Goal: Task Accomplishment & Management: Complete application form

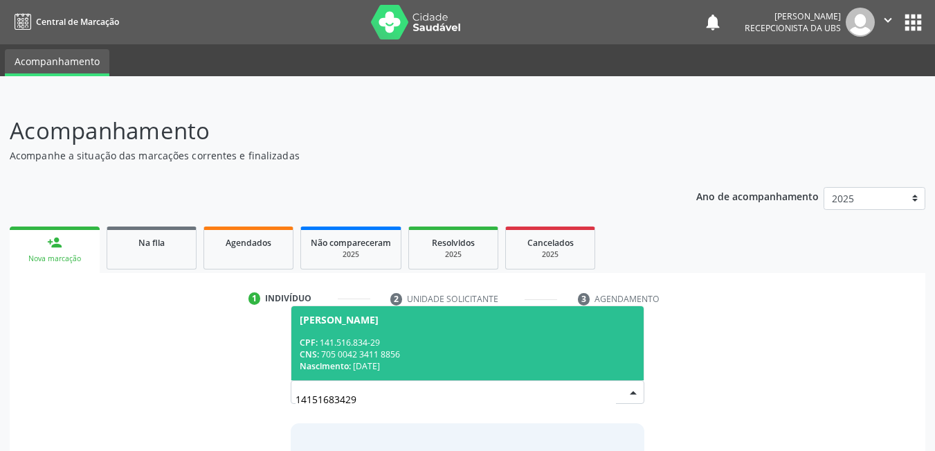
scroll to position [102, 0]
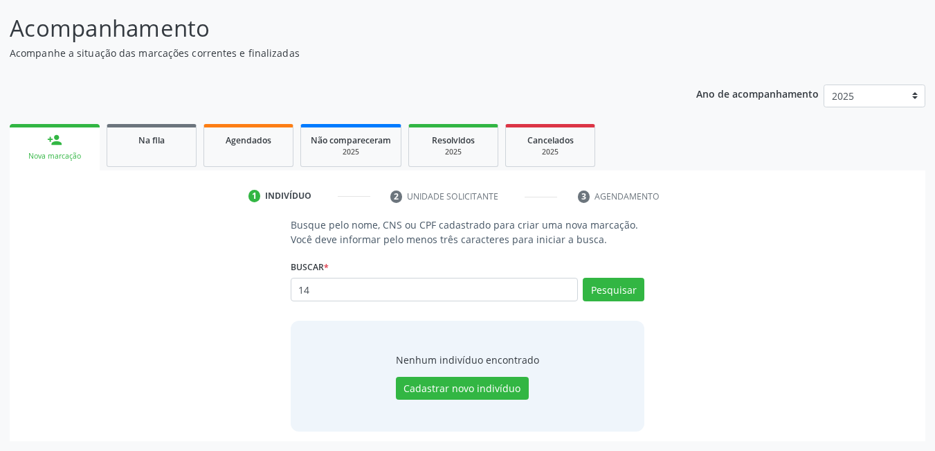
type input "1"
type input "700002828583702"
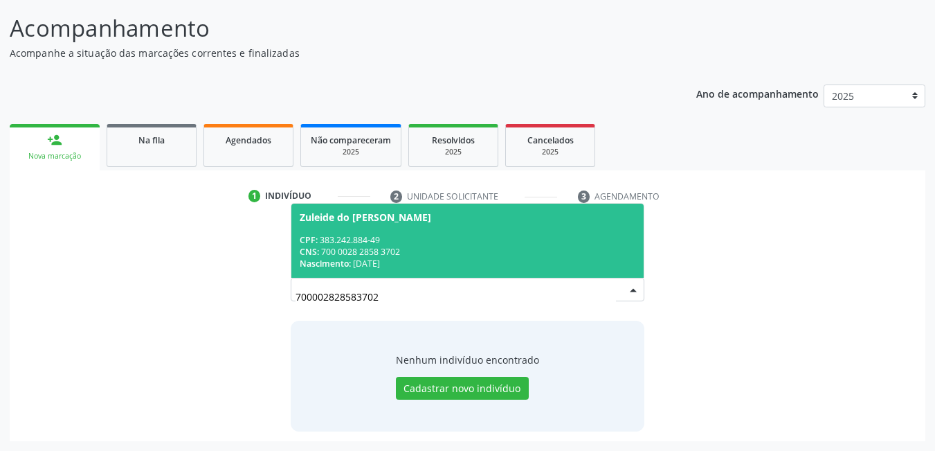
click at [423, 243] on div "CPF: 383.242.884-49" at bounding box center [468, 240] width 336 height 12
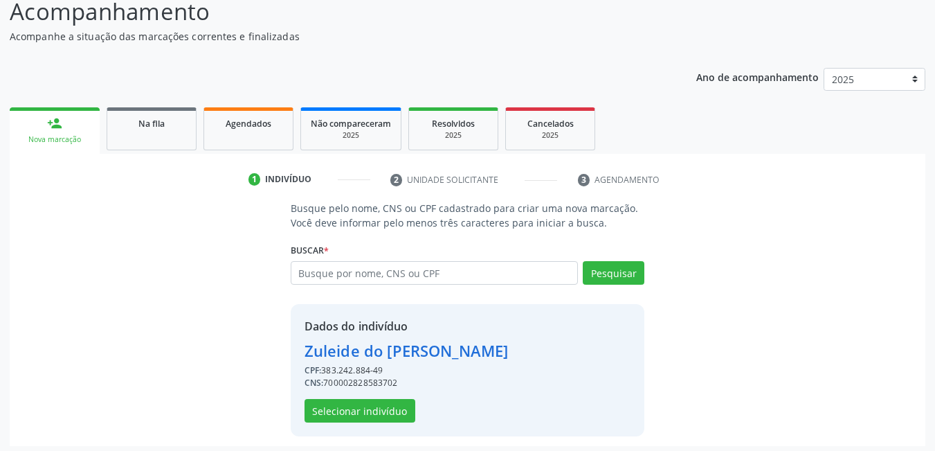
scroll to position [124, 0]
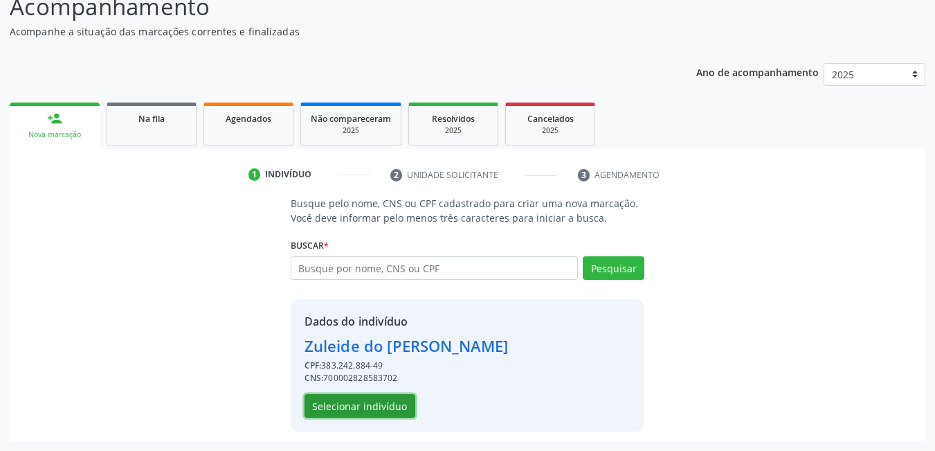
click at [375, 409] on button "Selecionar indivíduo" at bounding box center [360, 406] width 111 height 24
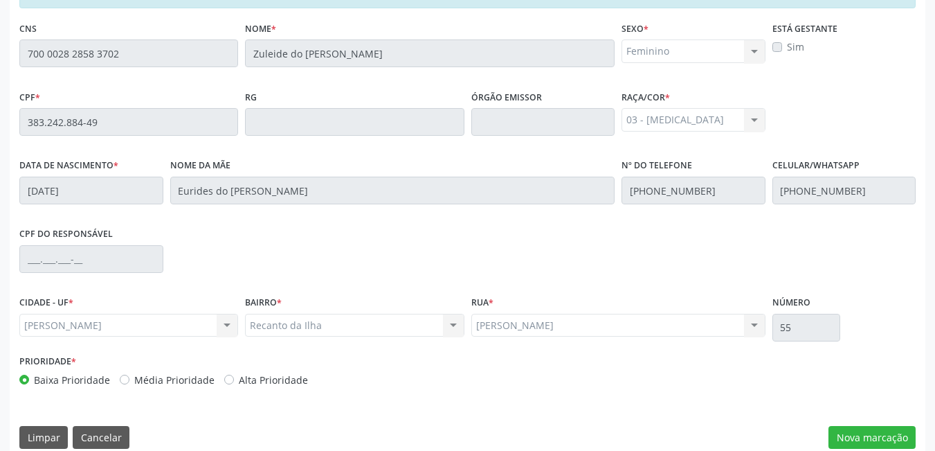
scroll to position [359, 0]
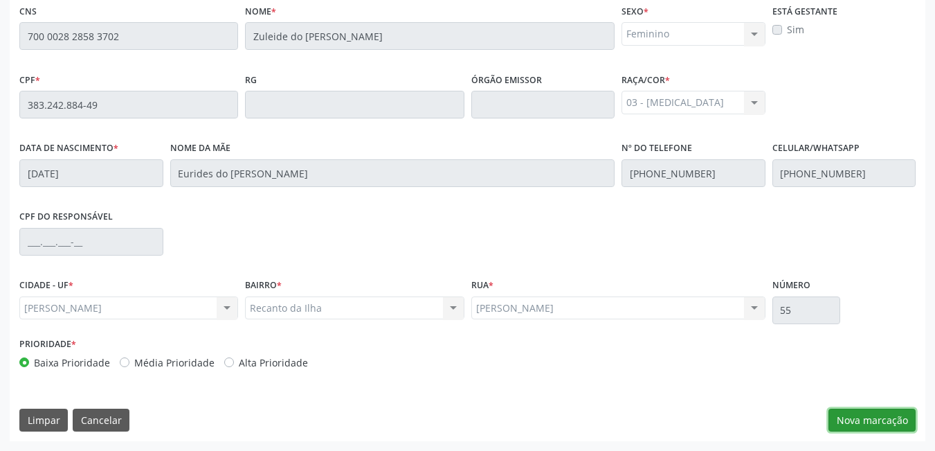
click at [867, 417] on button "Nova marcação" at bounding box center [872, 420] width 87 height 24
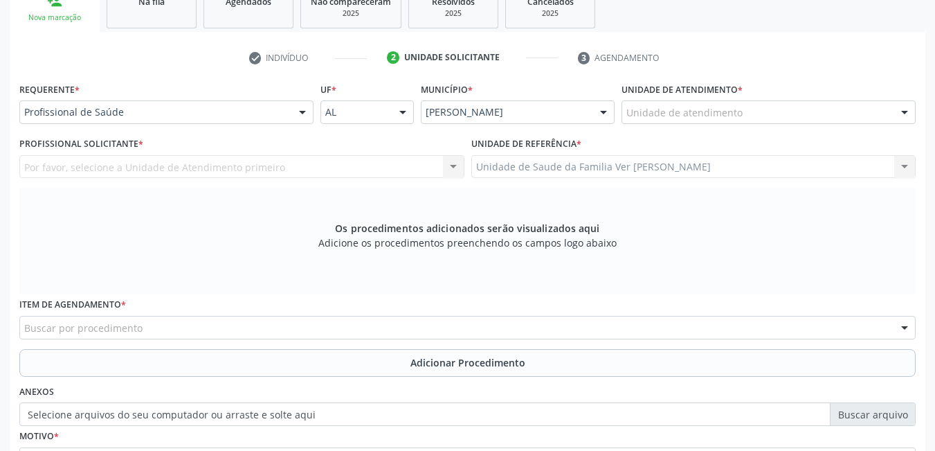
scroll to position [221, 0]
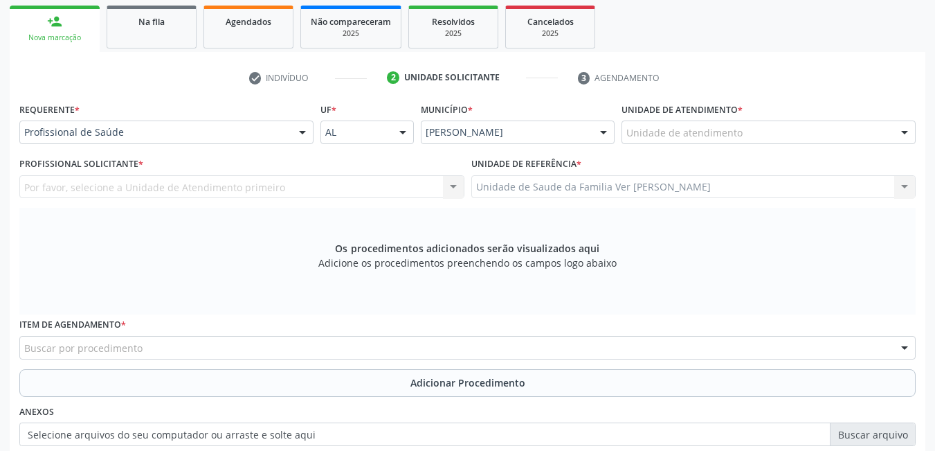
click at [748, 134] on div "Unidade de atendimento" at bounding box center [769, 132] width 294 height 24
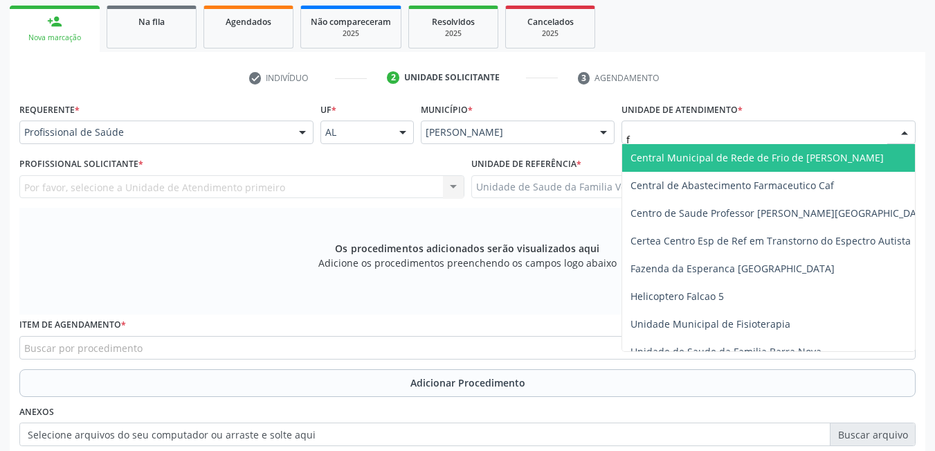
type input "fl"
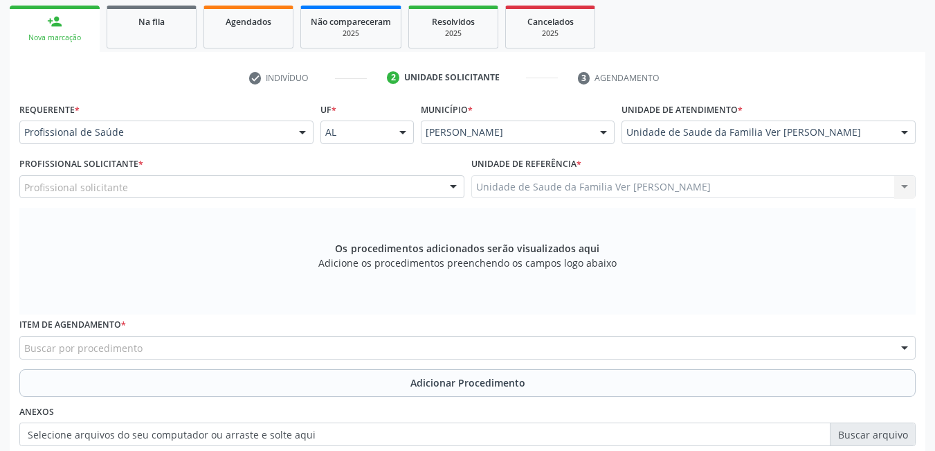
click at [344, 185] on div "Profissional solicitante" at bounding box center [241, 187] width 445 height 24
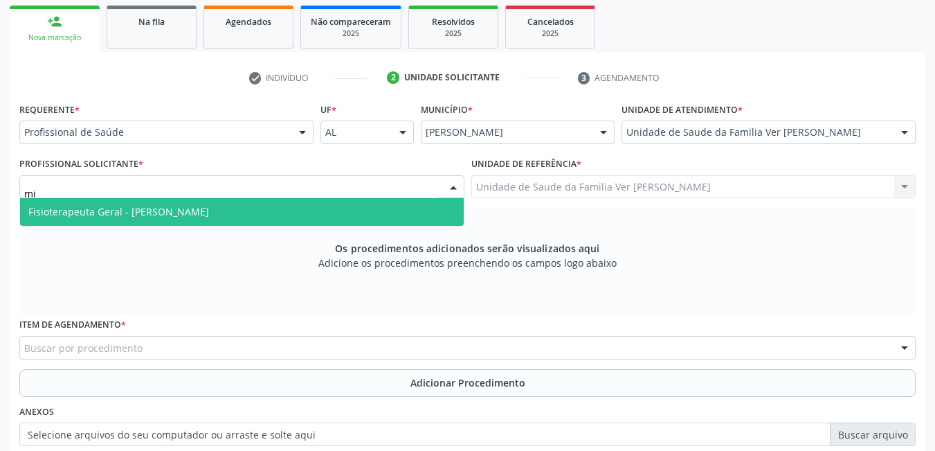
type input "m"
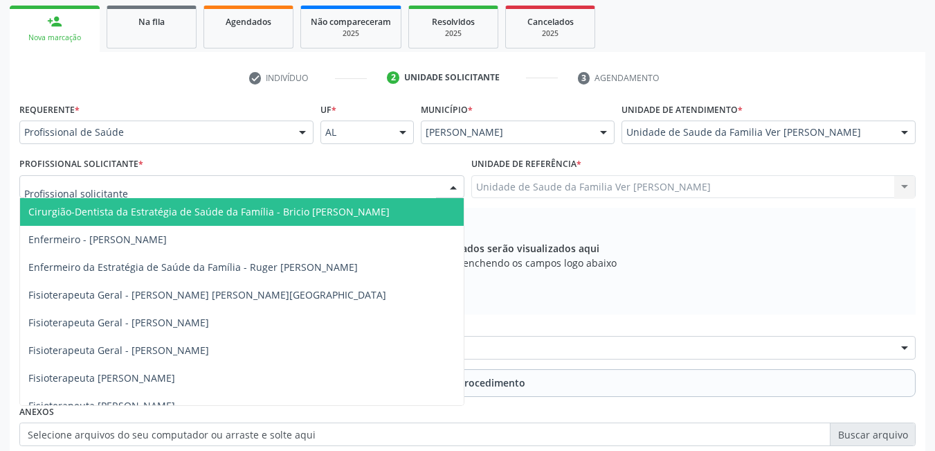
click at [125, 124] on div "Profissional de Saúde" at bounding box center [166, 132] width 294 height 24
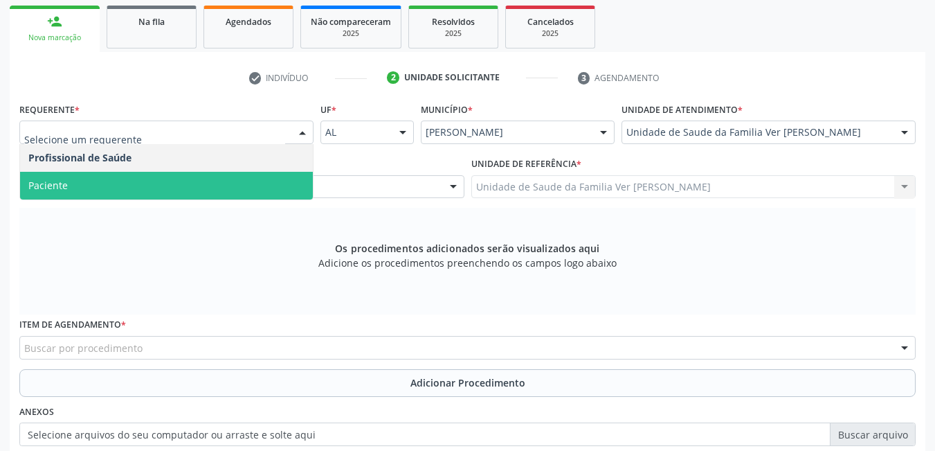
click at [125, 172] on span "Paciente" at bounding box center [166, 186] width 293 height 28
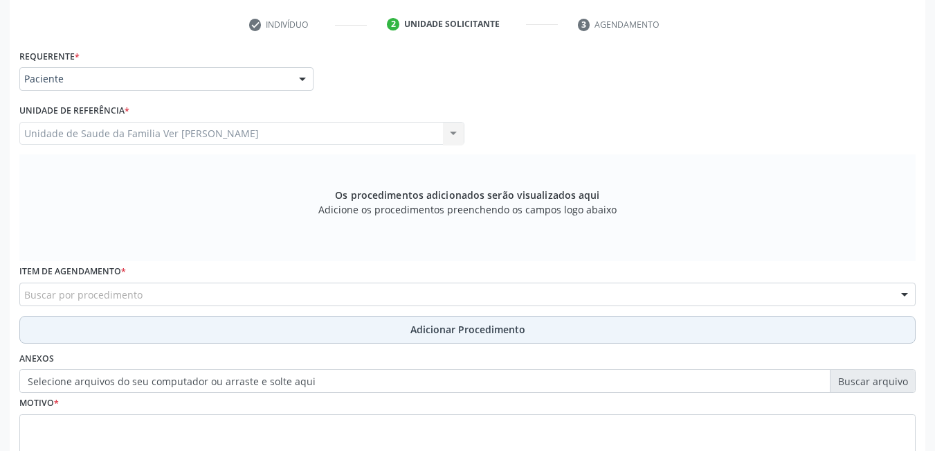
scroll to position [290, 0]
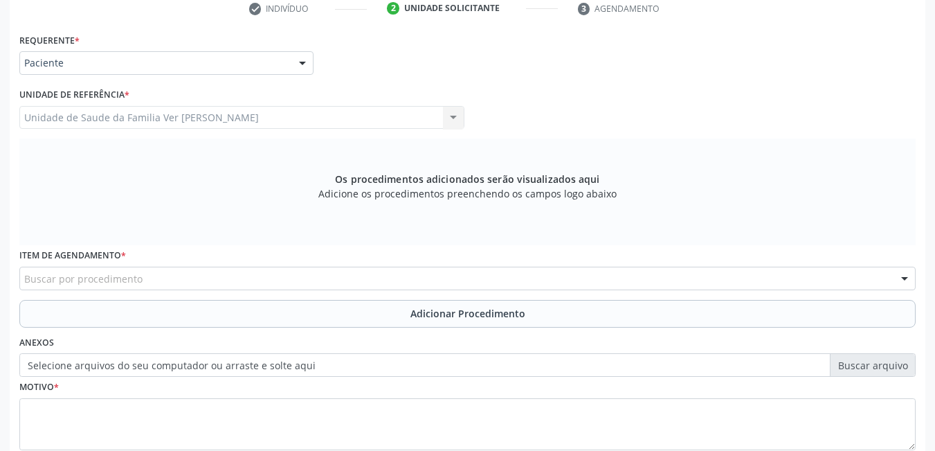
click at [165, 276] on div "Buscar por procedimento" at bounding box center [467, 279] width 897 height 24
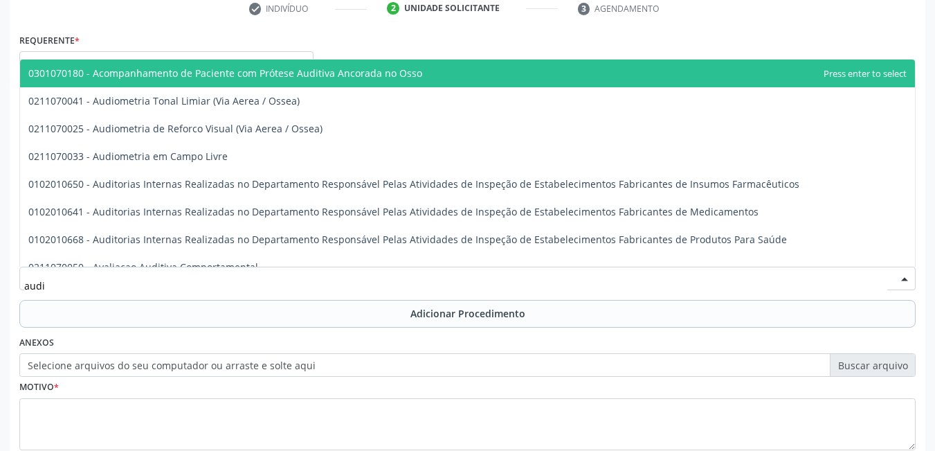
type input "audio"
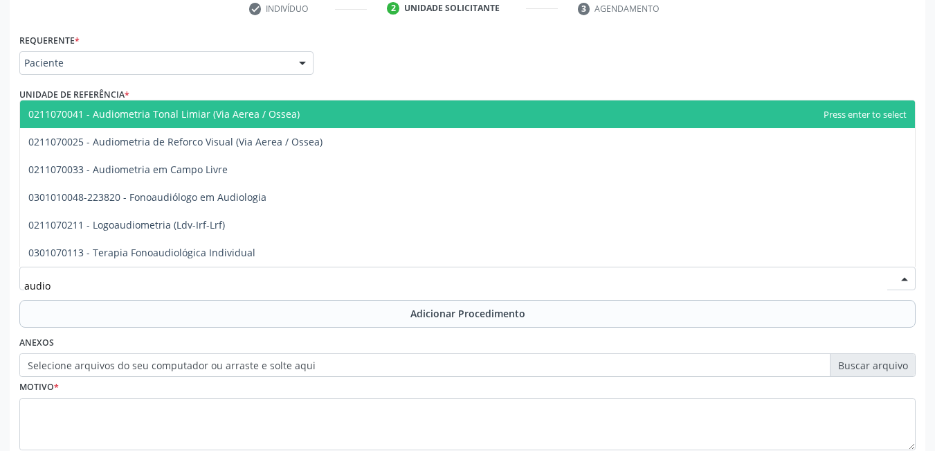
click at [372, 118] on span "0211070041 - Audiometria Tonal Limiar (Via Aerea / Ossea)" at bounding box center [467, 114] width 895 height 28
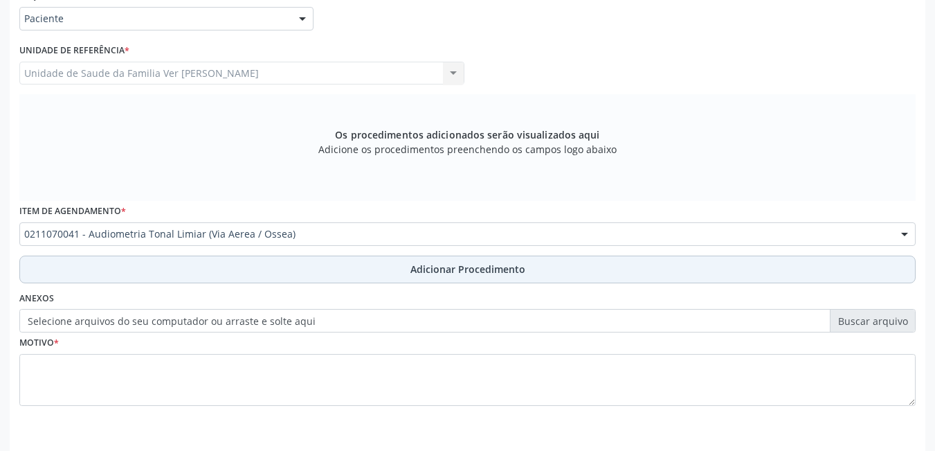
scroll to position [359, 0]
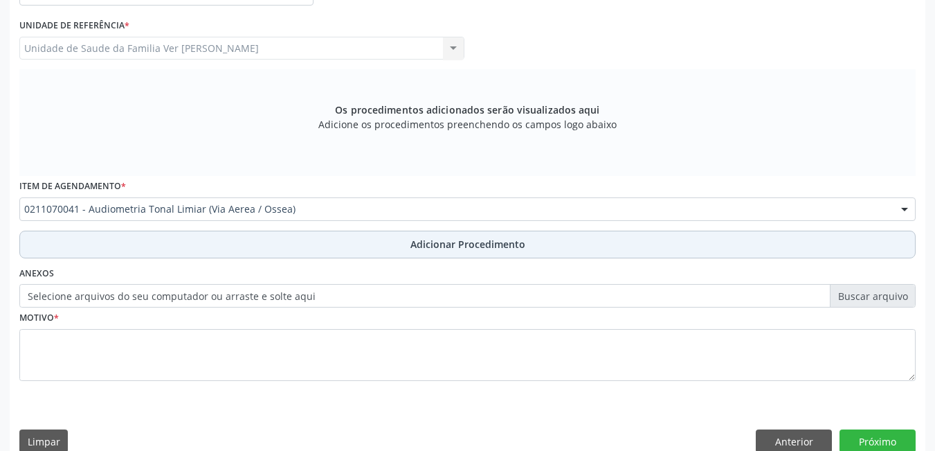
click at [202, 248] on button "Adicionar Procedimento" at bounding box center [467, 245] width 897 height 28
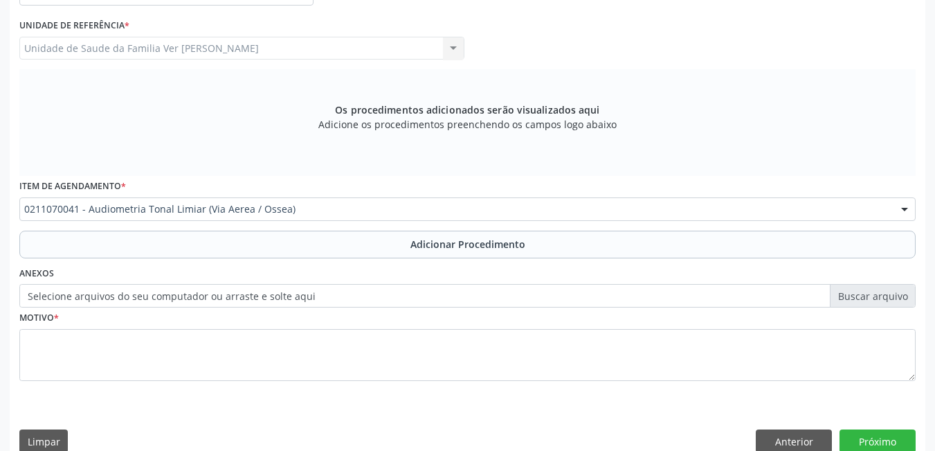
scroll to position [328, 0]
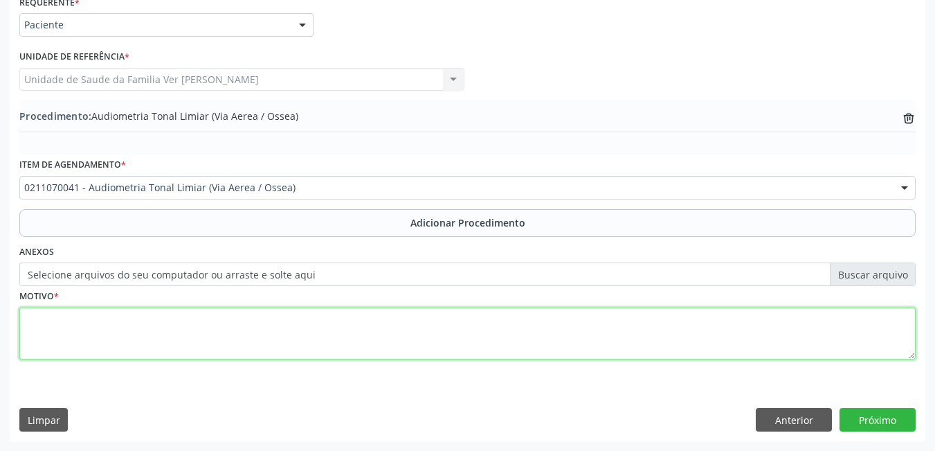
drag, startPoint x: 181, startPoint y: 316, endPoint x: 188, endPoint y: 325, distance: 11.9
click at [184, 321] on textarea at bounding box center [467, 333] width 897 height 53
type textarea "hipoacusia"
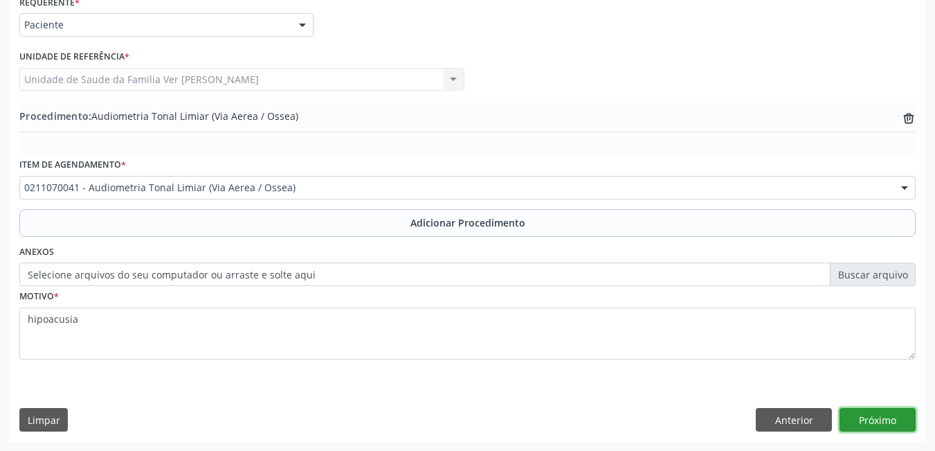
click at [852, 420] on button "Próximo" at bounding box center [878, 420] width 76 height 24
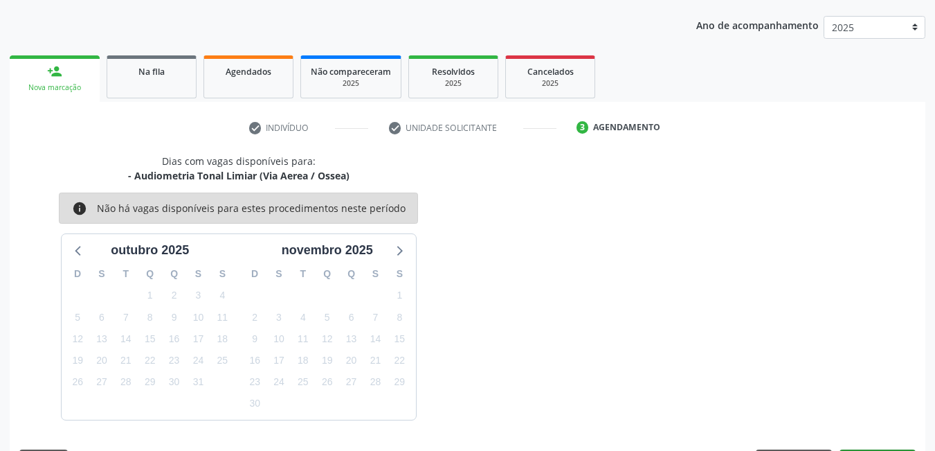
scroll to position [212, 0]
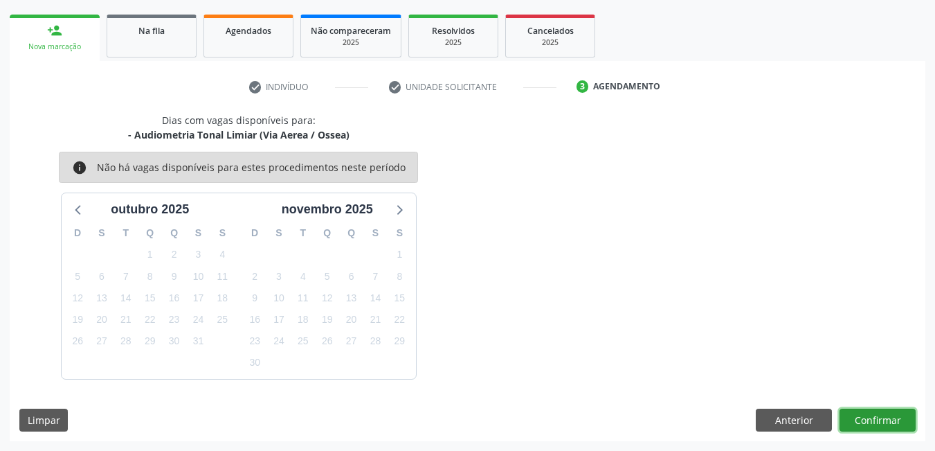
click at [856, 413] on button "Confirmar" at bounding box center [878, 420] width 76 height 24
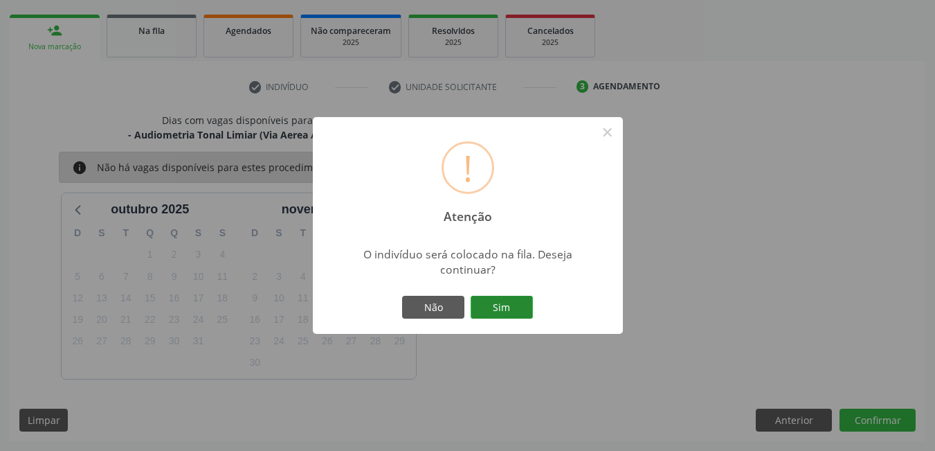
click at [521, 310] on button "Sim" at bounding box center [502, 308] width 62 height 24
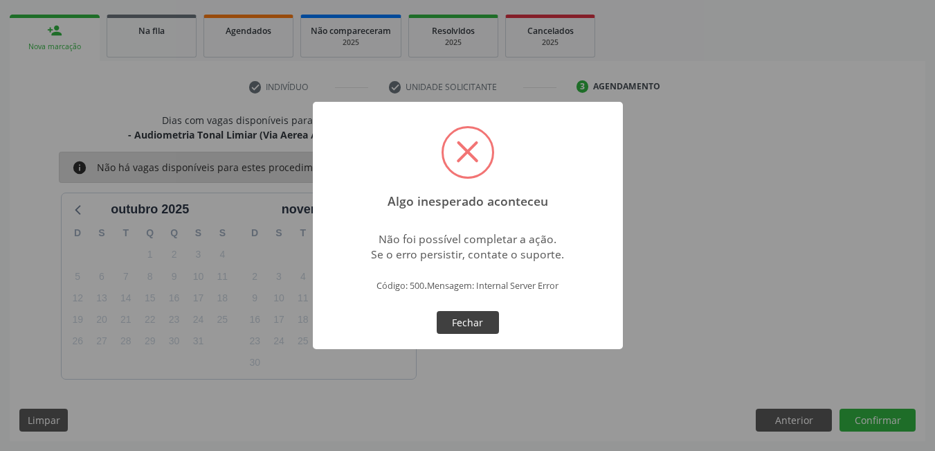
click at [472, 326] on button "Fechar" at bounding box center [468, 323] width 62 height 24
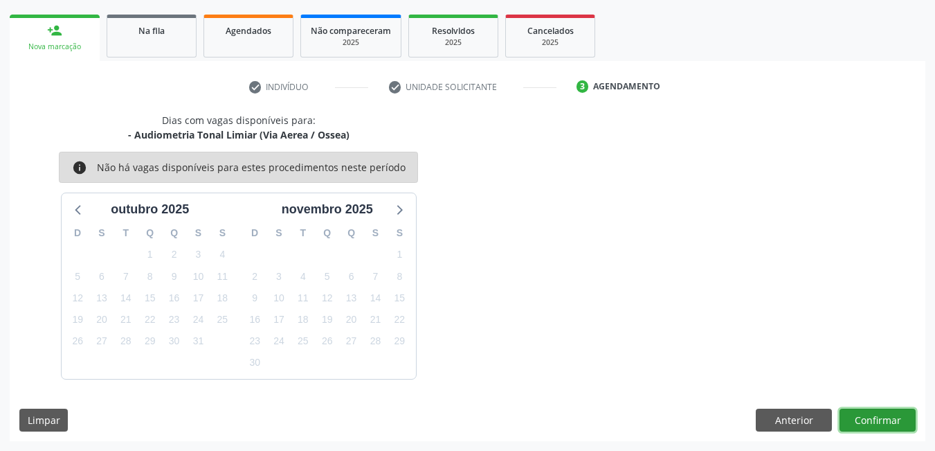
click at [861, 420] on button "Confirmar" at bounding box center [878, 420] width 76 height 24
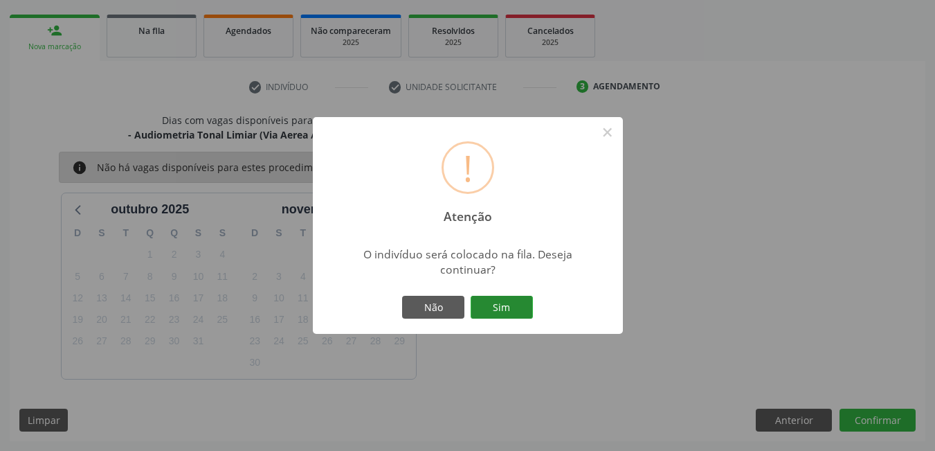
click at [520, 306] on button "Sim" at bounding box center [502, 308] width 62 height 24
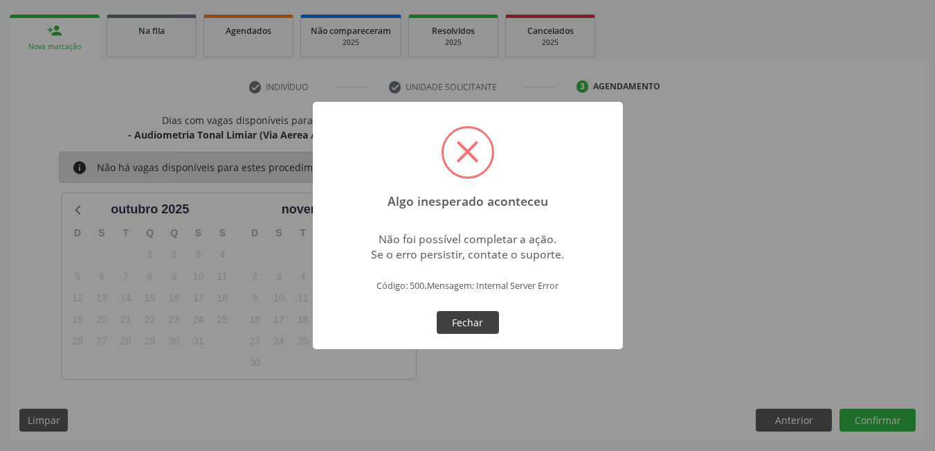
click at [474, 319] on button "Fechar" at bounding box center [468, 323] width 62 height 24
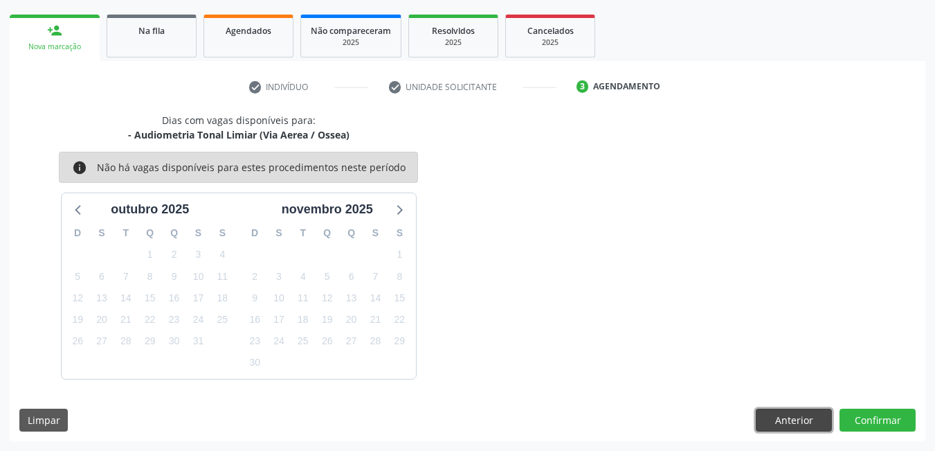
click at [782, 417] on button "Anterior" at bounding box center [794, 420] width 76 height 24
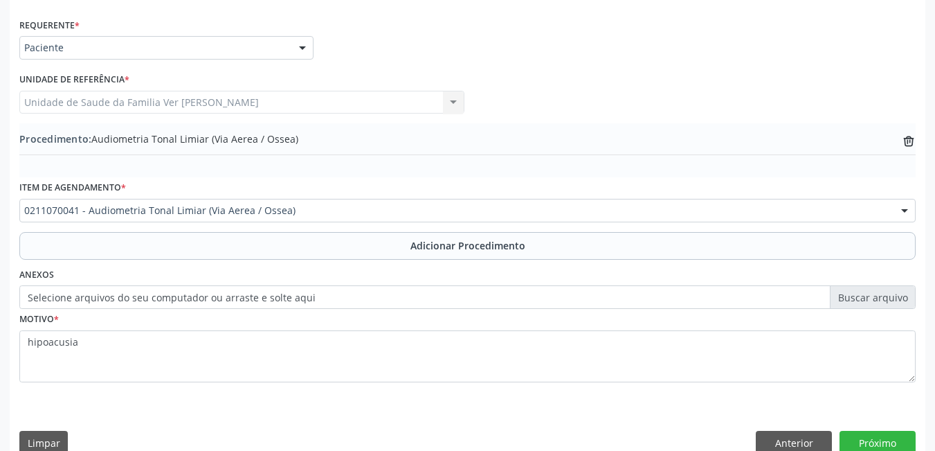
scroll to position [328, 0]
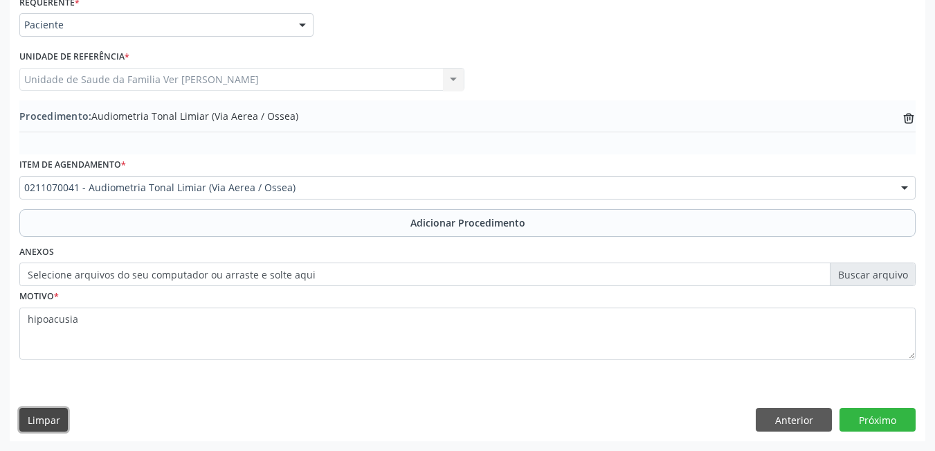
click at [50, 413] on button "Limpar" at bounding box center [43, 420] width 48 height 24
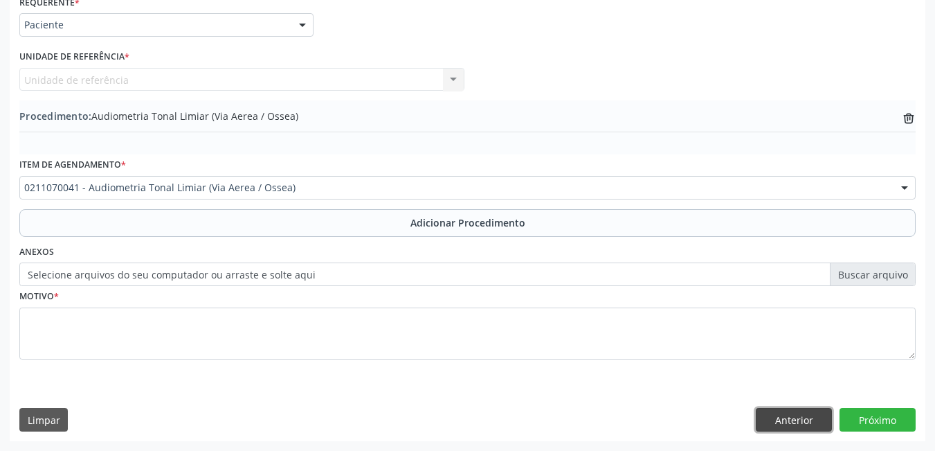
click at [784, 421] on button "Anterior" at bounding box center [794, 420] width 76 height 24
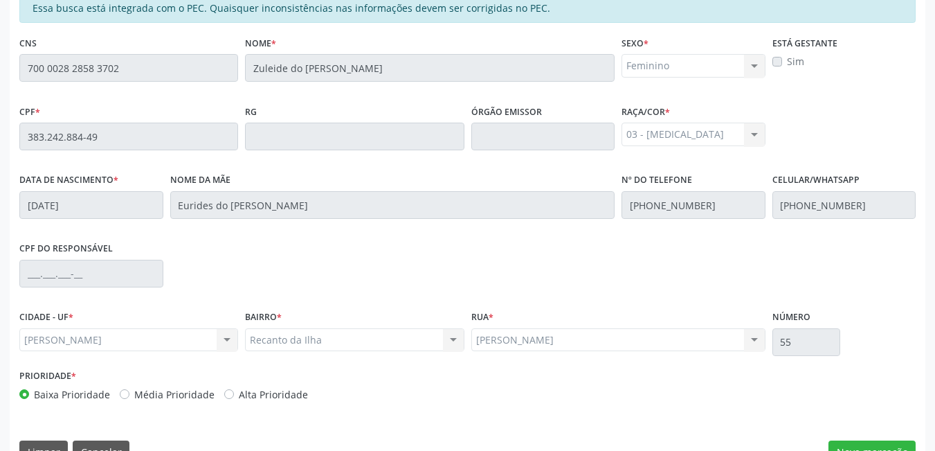
scroll to position [359, 0]
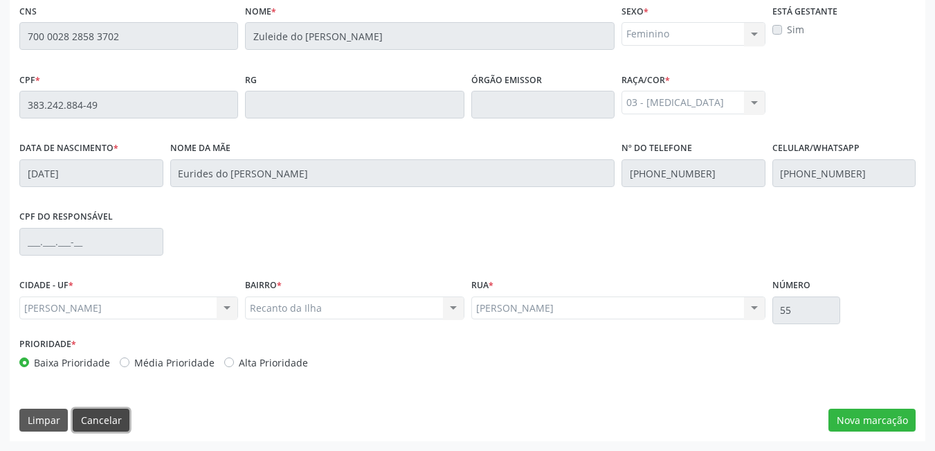
click at [114, 415] on button "Cancelar" at bounding box center [101, 420] width 57 height 24
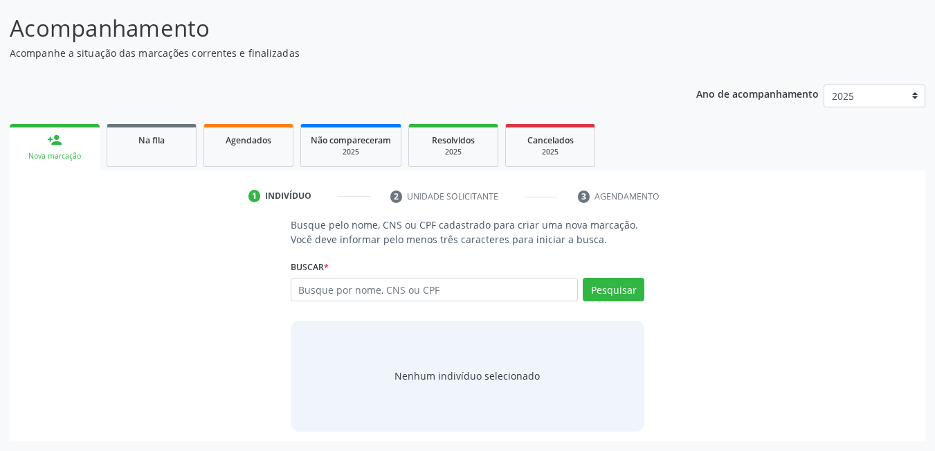
scroll to position [102, 0]
click at [420, 287] on input "text" at bounding box center [435, 290] width 288 height 24
type input "72016077409"
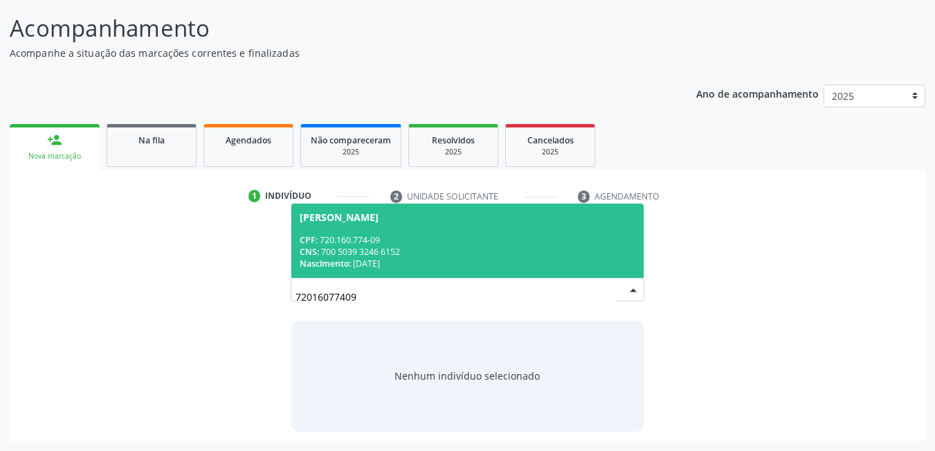
click at [395, 236] on div "CPF: 720.160.774-09" at bounding box center [468, 240] width 336 height 12
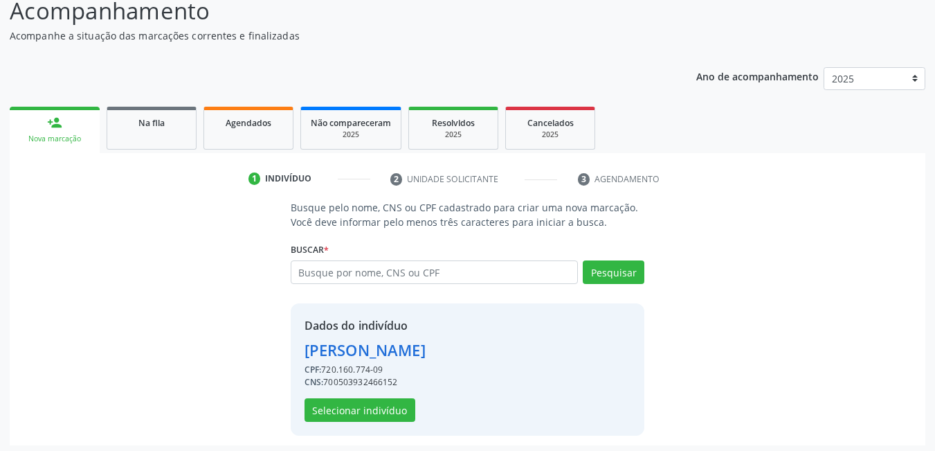
scroll to position [124, 0]
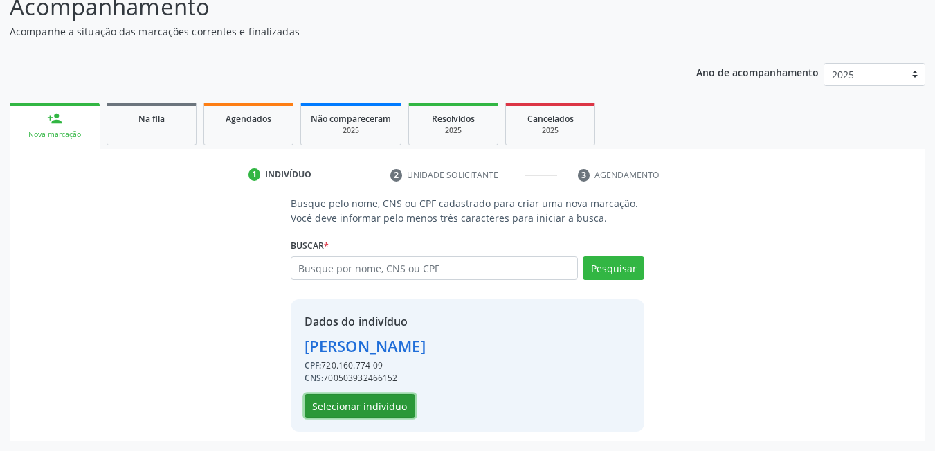
click at [384, 397] on button "Selecionar indivíduo" at bounding box center [360, 406] width 111 height 24
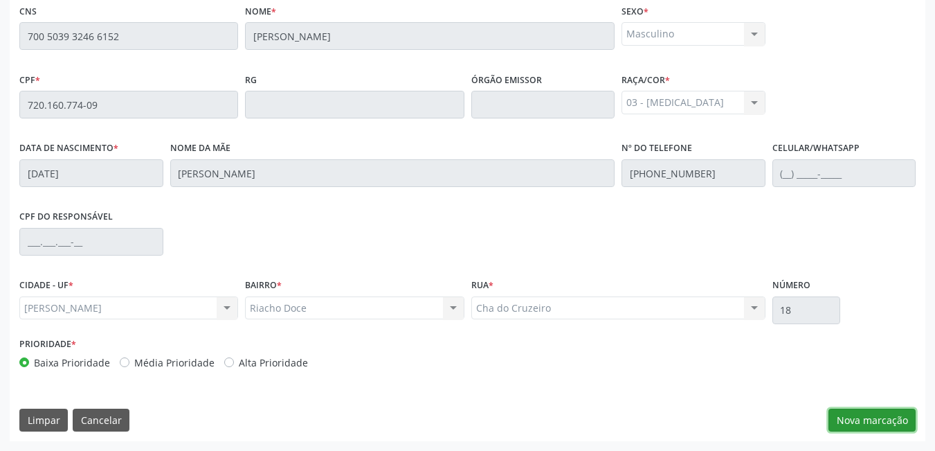
click at [855, 414] on button "Nova marcação" at bounding box center [872, 420] width 87 height 24
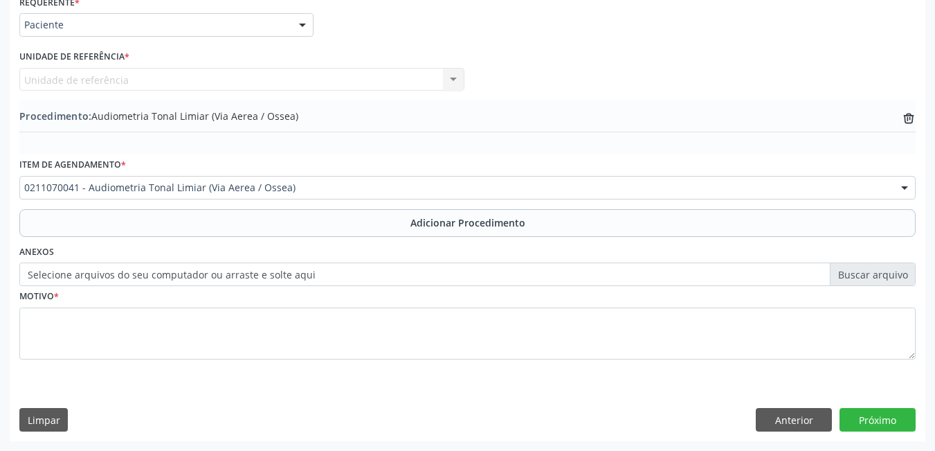
scroll to position [190, 0]
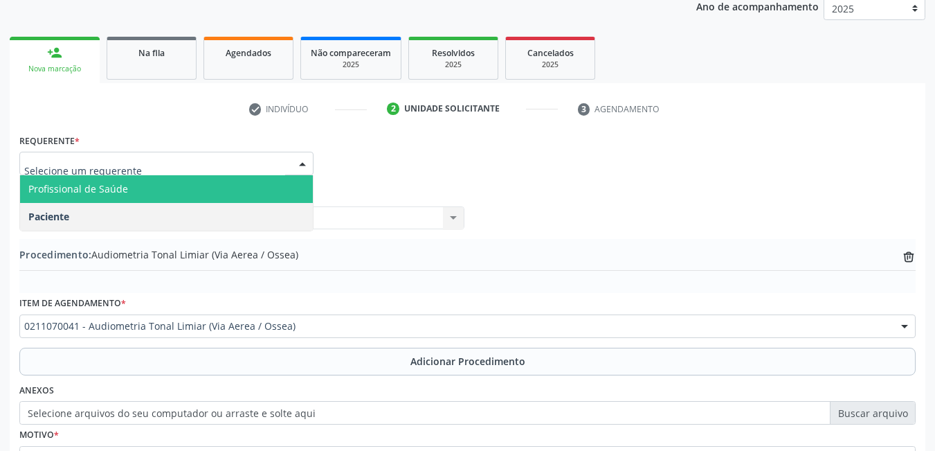
click at [156, 187] on span "Profissional de Saúde" at bounding box center [166, 189] width 293 height 28
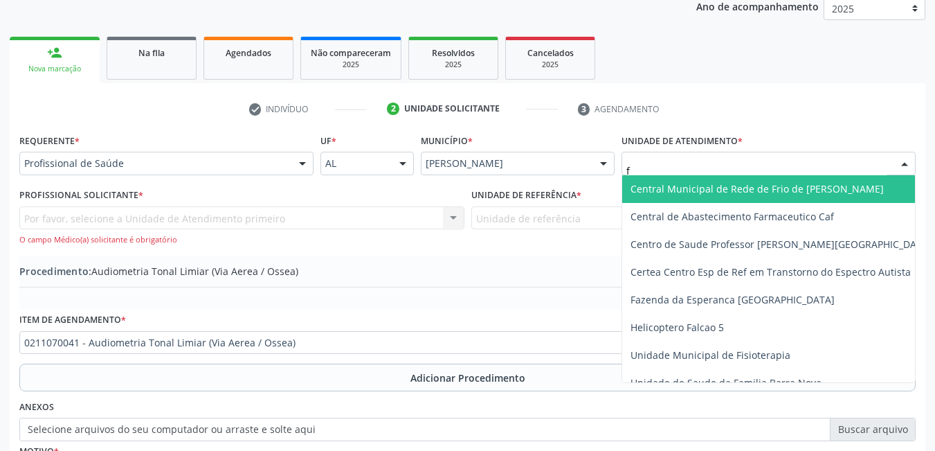
type input "fl"
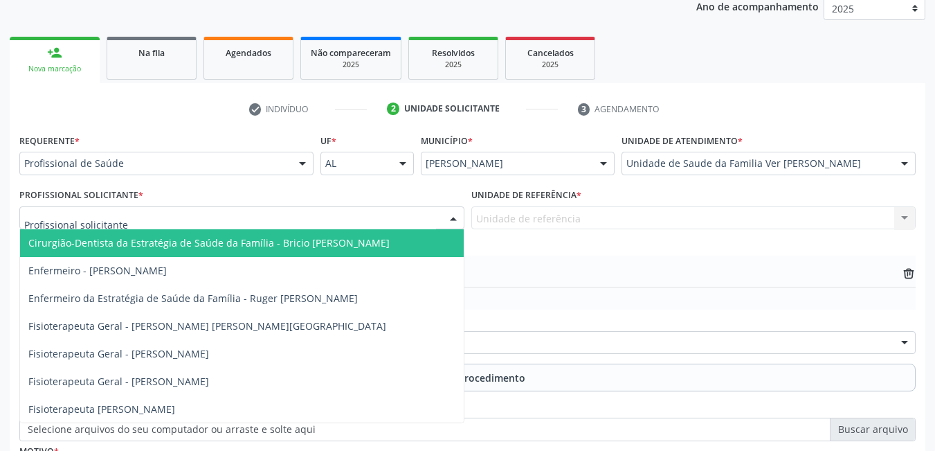
click at [153, 212] on div at bounding box center [241, 218] width 445 height 24
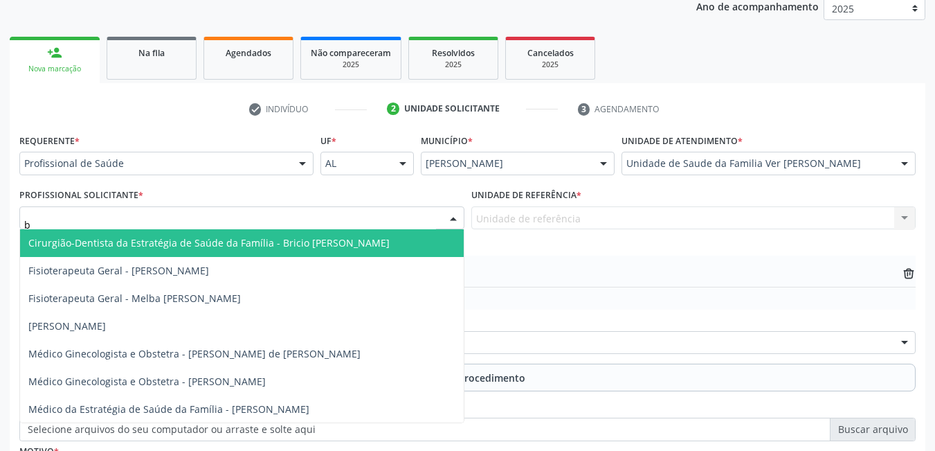
type input "br"
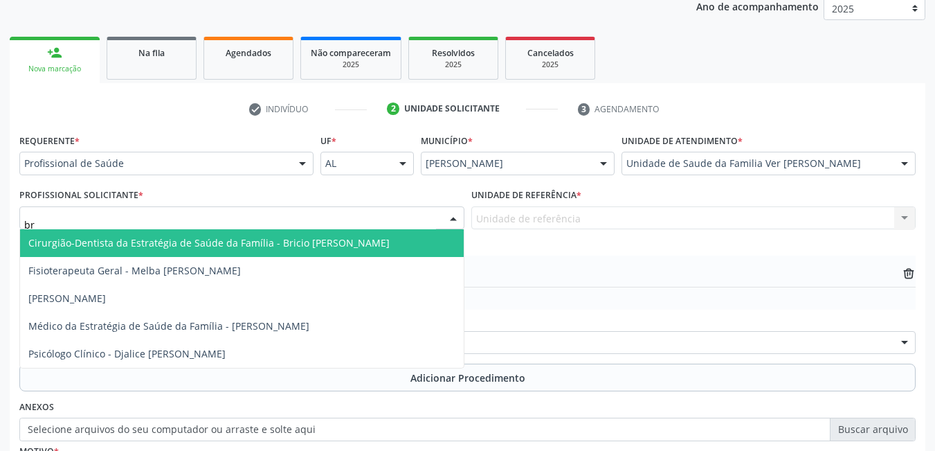
click at [343, 245] on span "Cirurgião-Dentista da Estratégia de Saúde da Família - Bricio [PERSON_NAME]" at bounding box center [208, 242] width 361 height 13
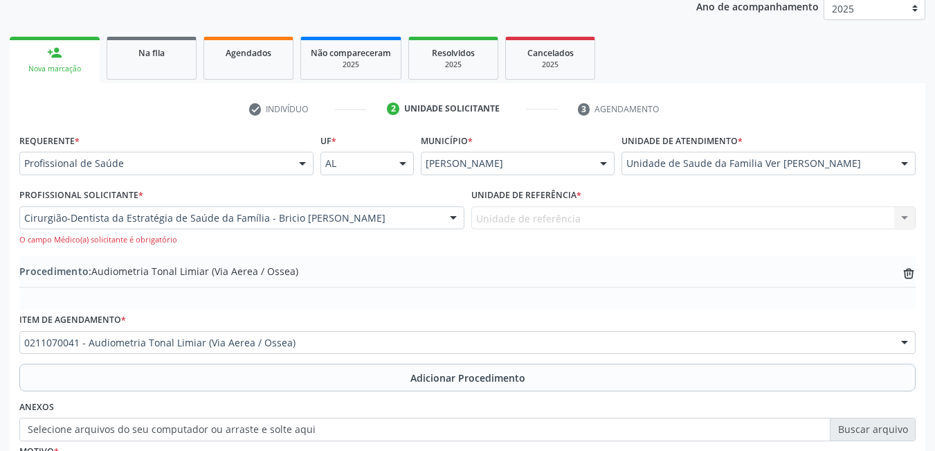
drag, startPoint x: 484, startPoint y: 224, endPoint x: 494, endPoint y: 220, distance: 11.2
click at [492, 221] on div "Unidade de referência Unidade de Saude da Familia Ver [PERSON_NAME] Nenhum resu…" at bounding box center [694, 218] width 445 height 24
click at [496, 220] on div "Unidade de referência Unidade de Saude da Familia Ver [PERSON_NAME] Nenhum resu…" at bounding box center [694, 218] width 445 height 24
click at [535, 216] on div "Unidade de referência Unidade de Saude da Familia Ver [PERSON_NAME] Nenhum resu…" at bounding box center [694, 218] width 445 height 24
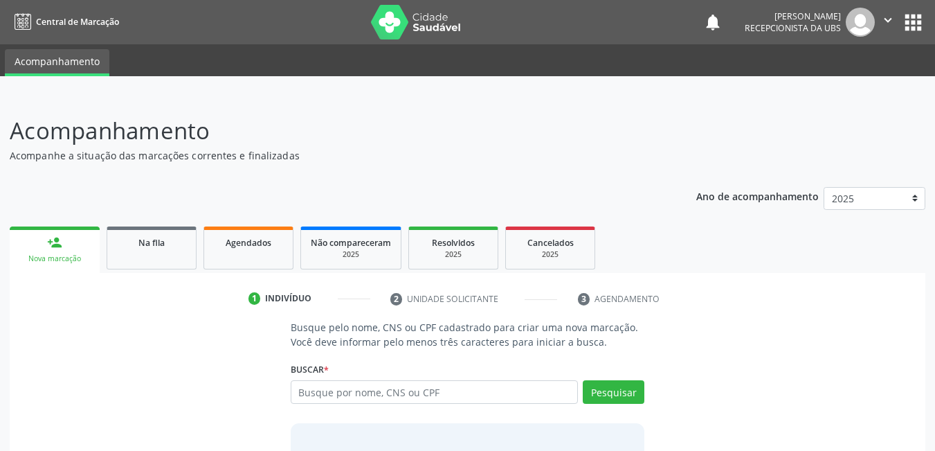
scroll to position [69, 0]
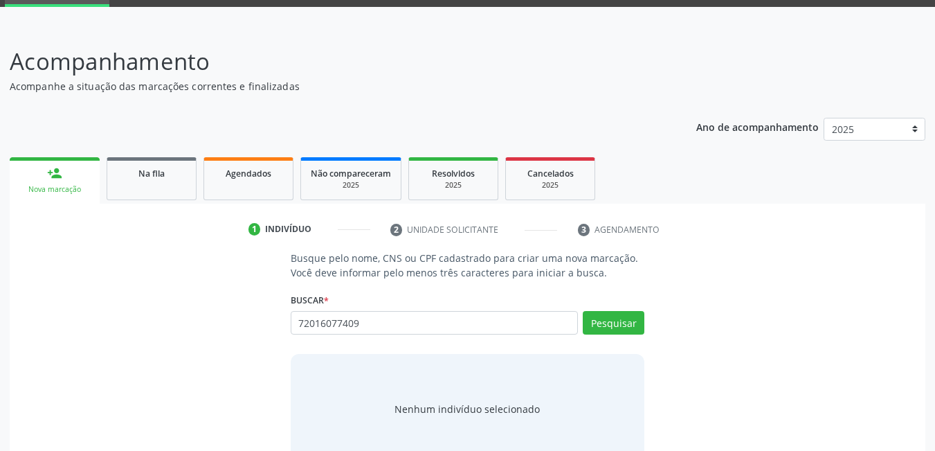
type input "72016077409"
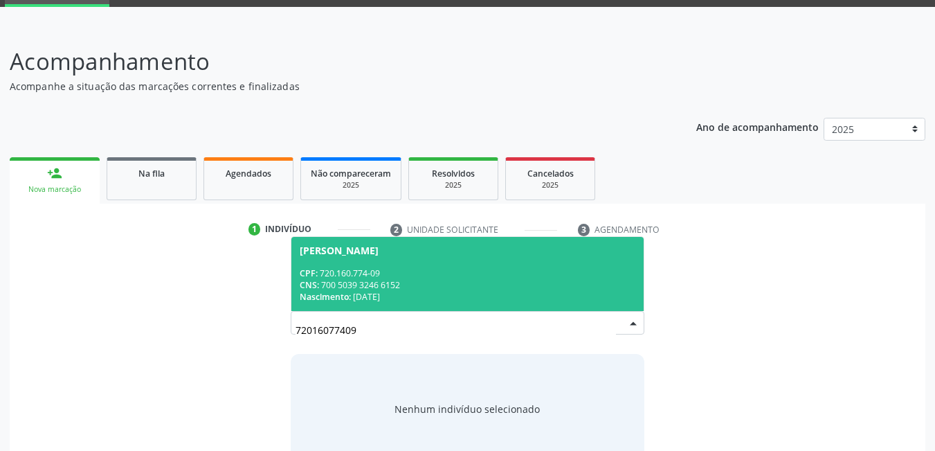
click at [341, 295] on span "Nascimento:" at bounding box center [325, 297] width 51 height 12
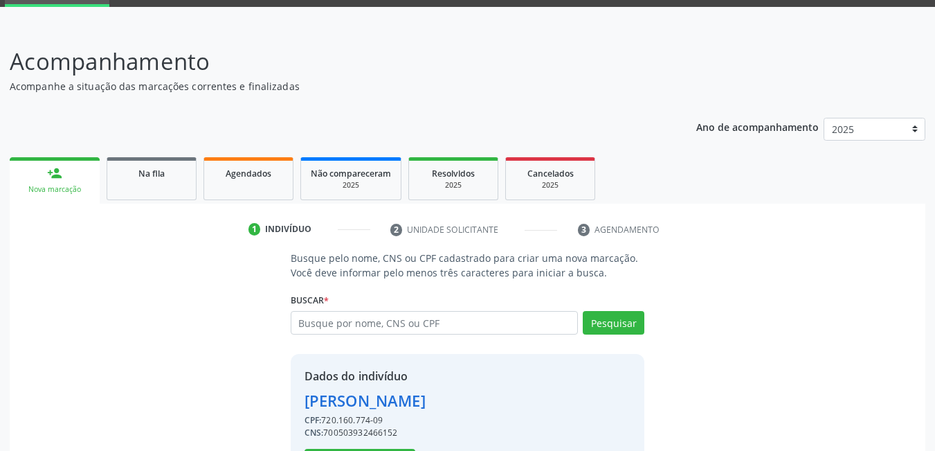
scroll to position [124, 0]
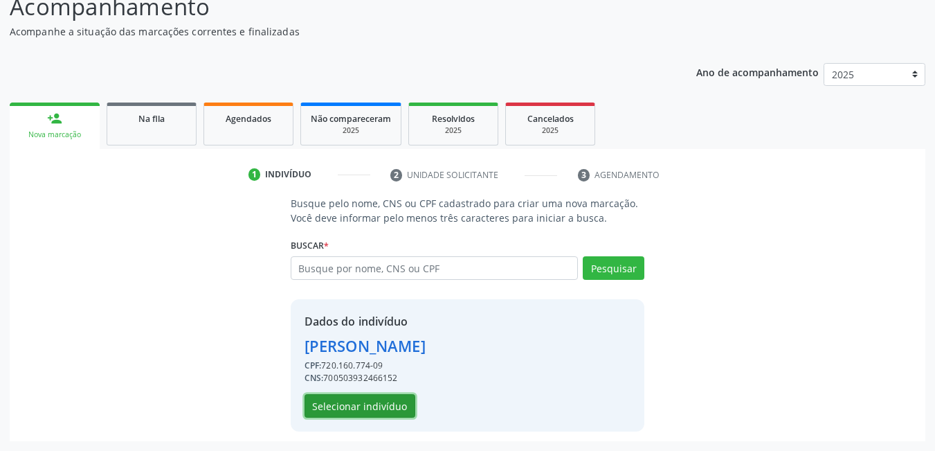
click at [379, 397] on button "Selecionar indivíduo" at bounding box center [360, 406] width 111 height 24
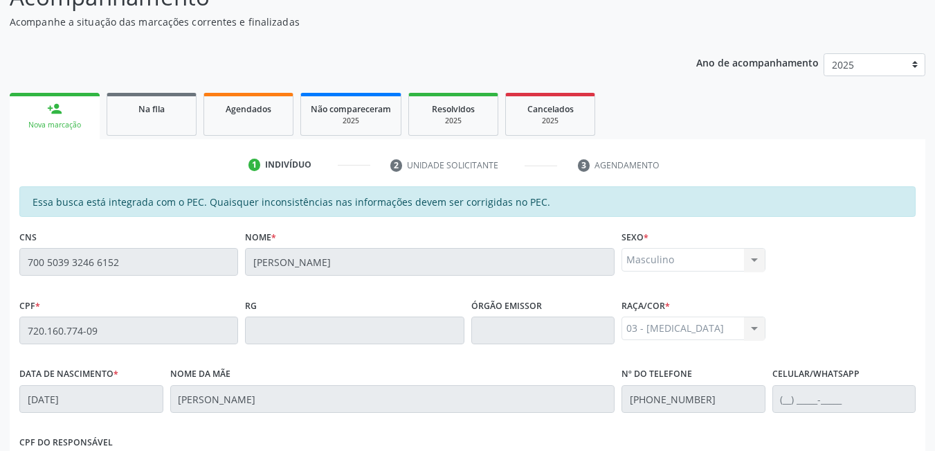
scroll to position [359, 0]
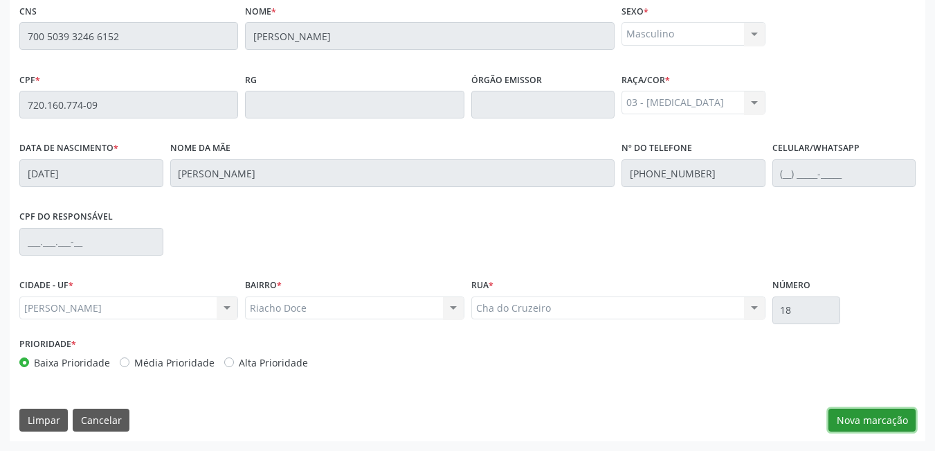
click at [852, 413] on button "Nova marcação" at bounding box center [872, 420] width 87 height 24
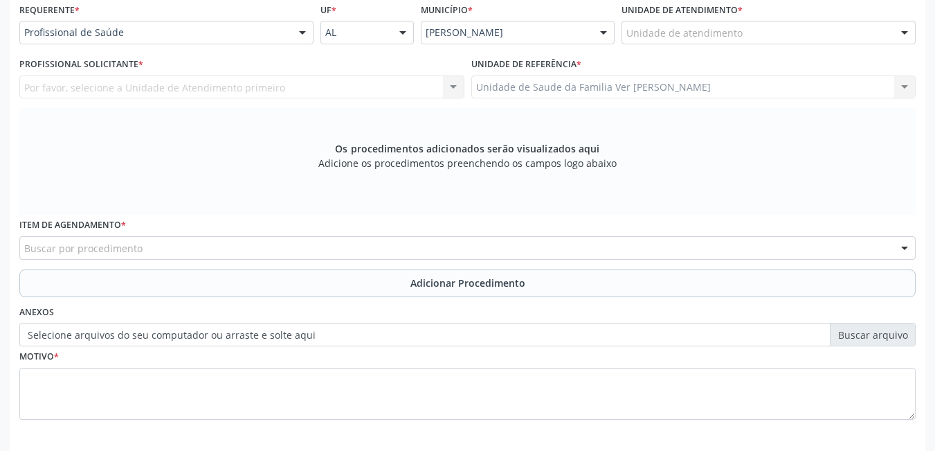
scroll to position [290, 0]
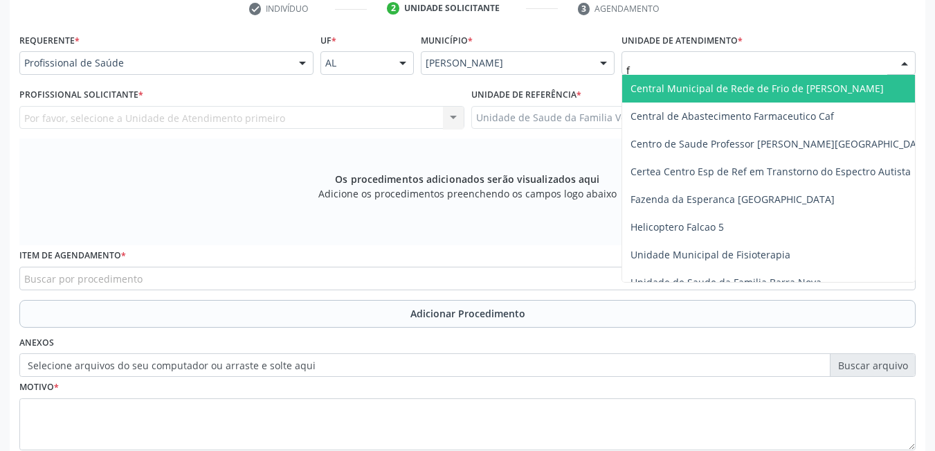
type input "fl"
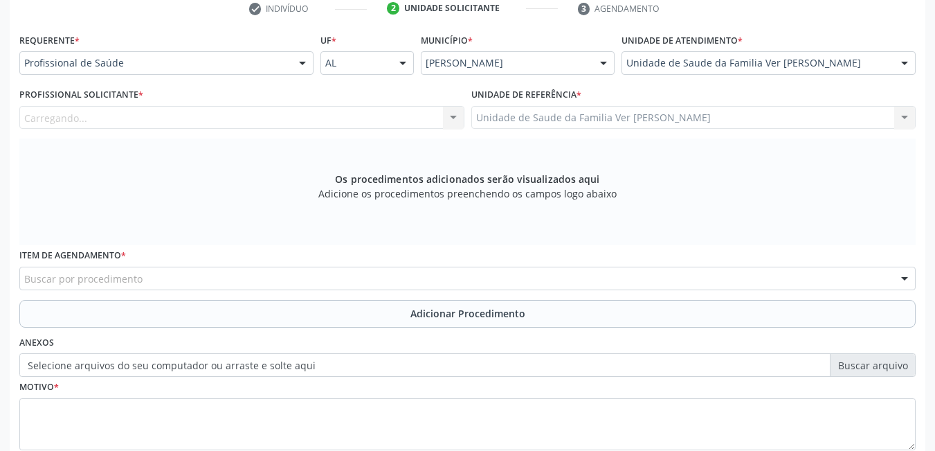
click at [384, 111] on div "Carregando... Nenhum resultado encontrado para: " " Não há nenhuma opção para s…" at bounding box center [241, 118] width 445 height 24
click at [376, 113] on div "Profissional solicitante" at bounding box center [241, 118] width 445 height 24
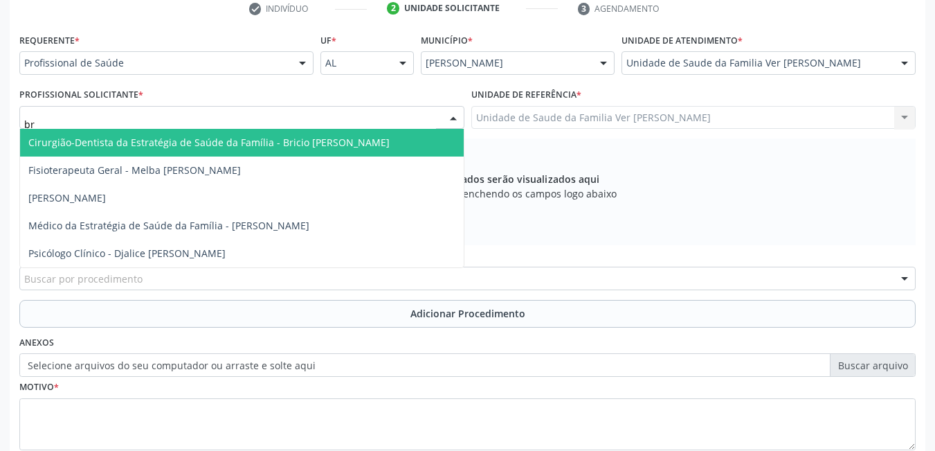
type input "bri"
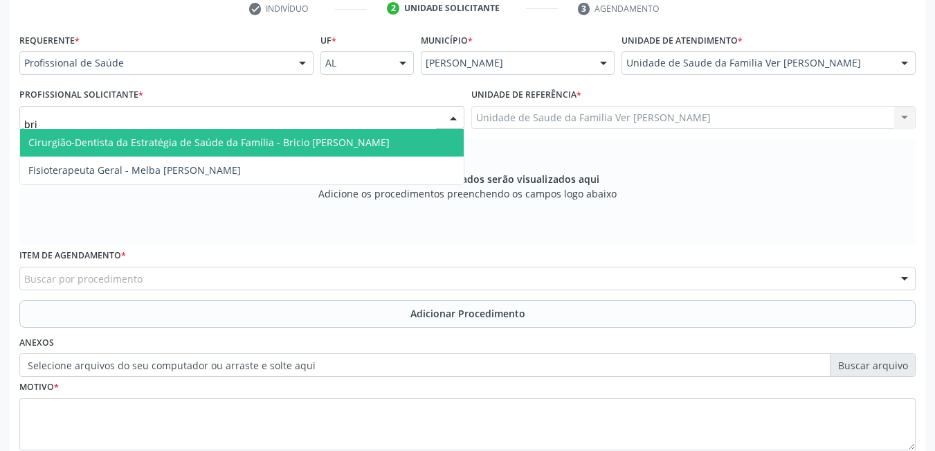
click at [366, 142] on span "Cirurgião-Dentista da Estratégia de Saúde da Família - Bricio [PERSON_NAME]" at bounding box center [208, 142] width 361 height 13
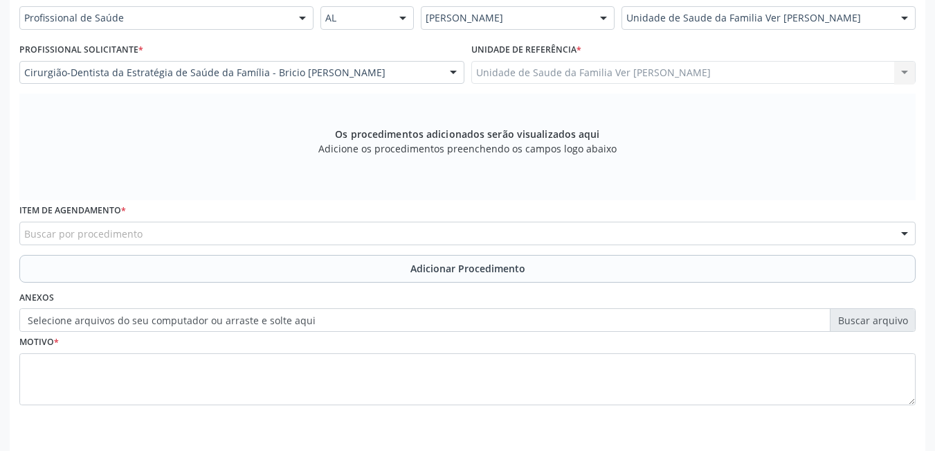
scroll to position [359, 0]
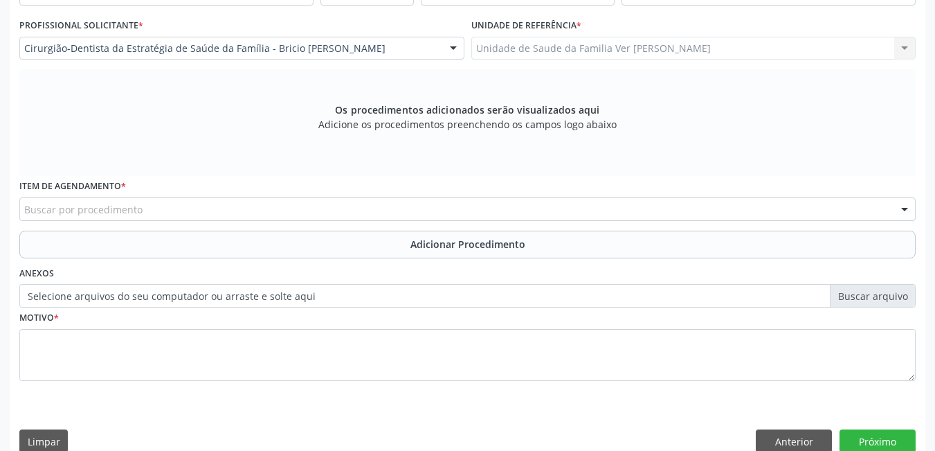
click at [299, 207] on div "Buscar por procedimento" at bounding box center [467, 209] width 897 height 24
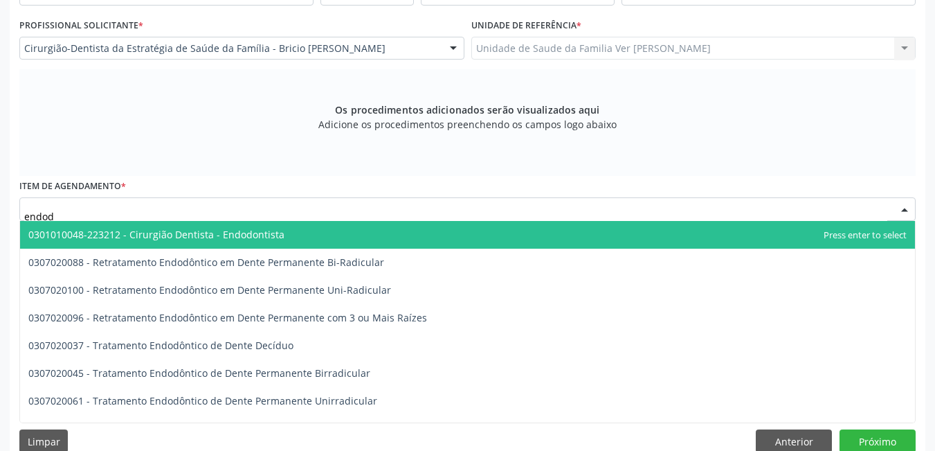
type input "endodo"
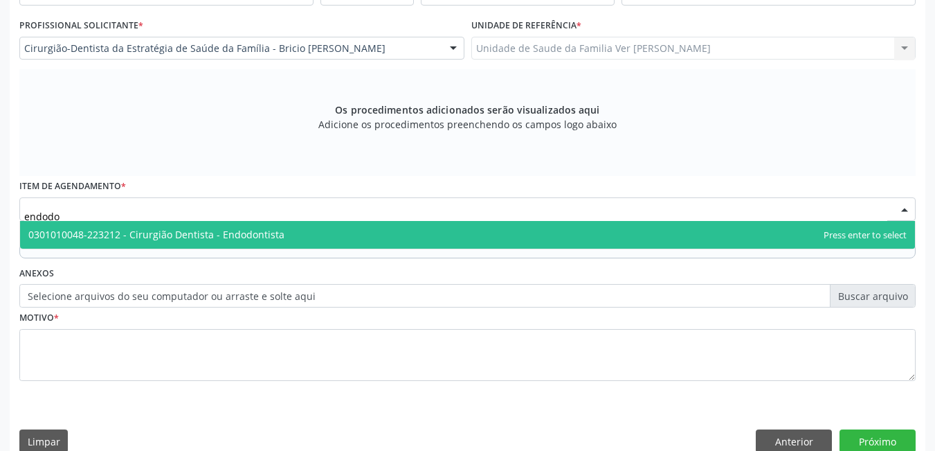
click at [318, 235] on span "0301010048-223212 - Cirurgião Dentista - Endodontista" at bounding box center [467, 235] width 895 height 28
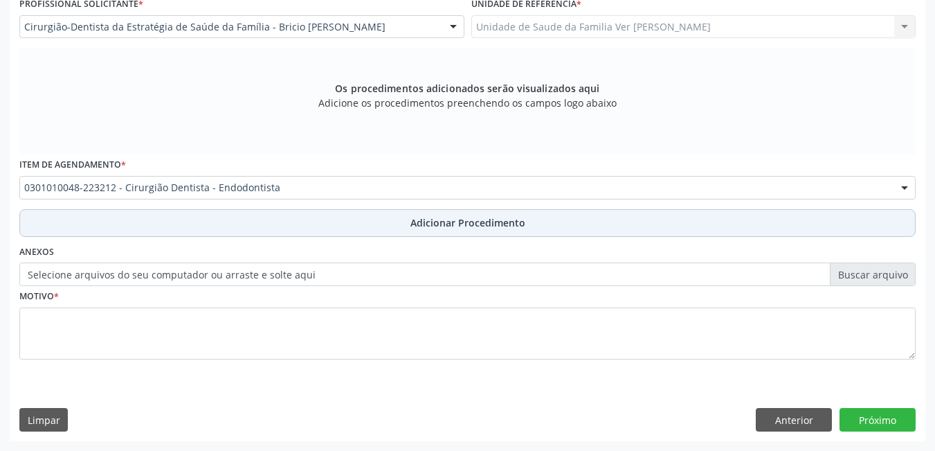
click at [315, 224] on button "Adicionar Procedimento" at bounding box center [467, 223] width 897 height 28
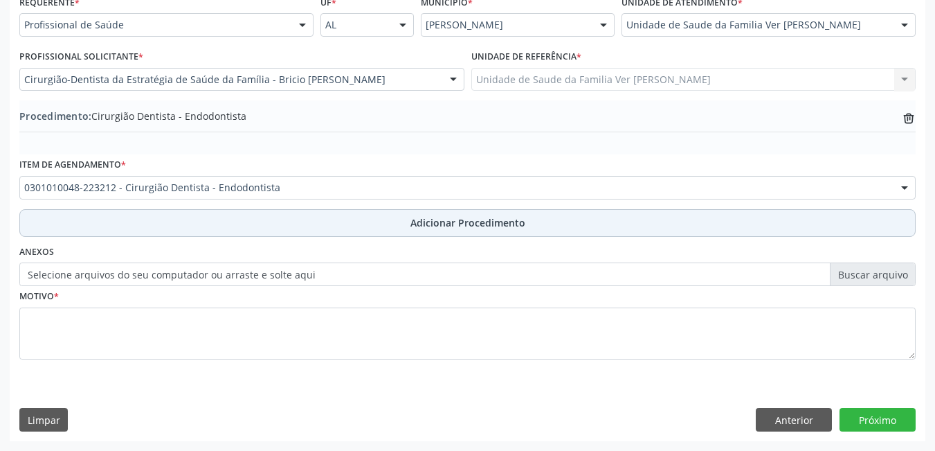
scroll to position [328, 0]
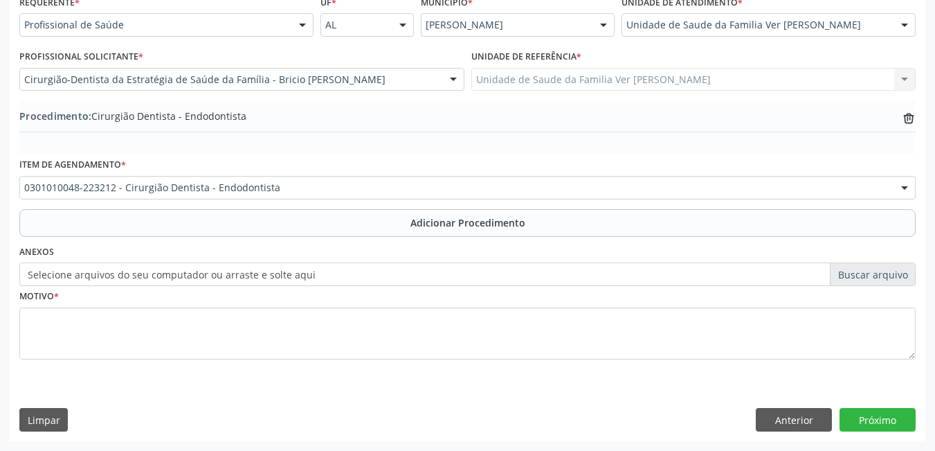
click at [181, 361] on fieldset "Motivo *" at bounding box center [467, 327] width 897 height 83
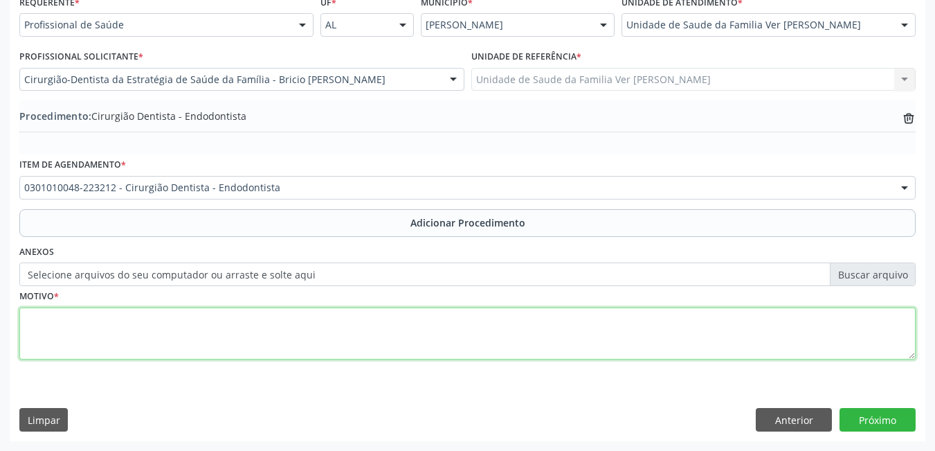
click at [182, 349] on textarea at bounding box center [467, 333] width 897 height 53
type textarea "radiografia + tratamento endodôntico do 22"
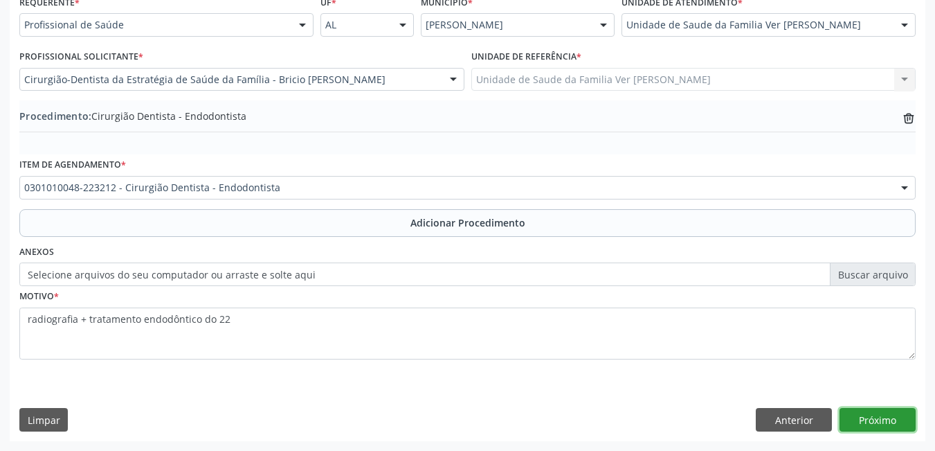
click at [889, 422] on button "Próximo" at bounding box center [878, 420] width 76 height 24
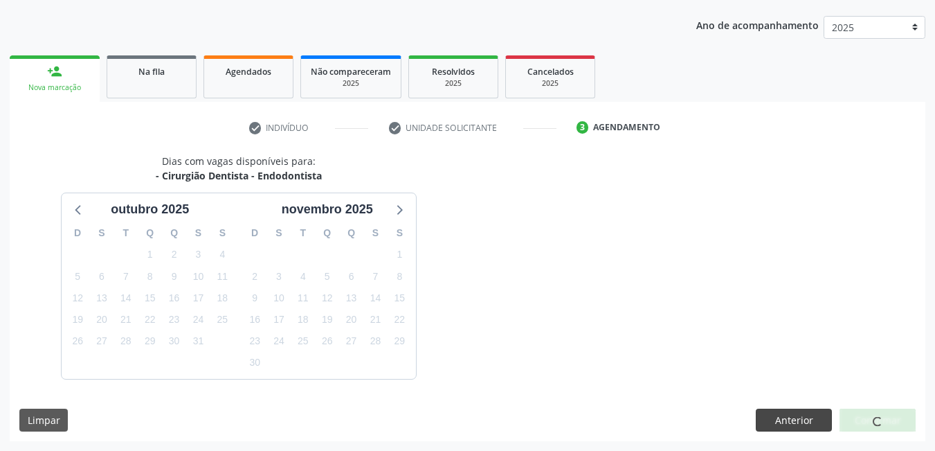
scroll to position [212, 0]
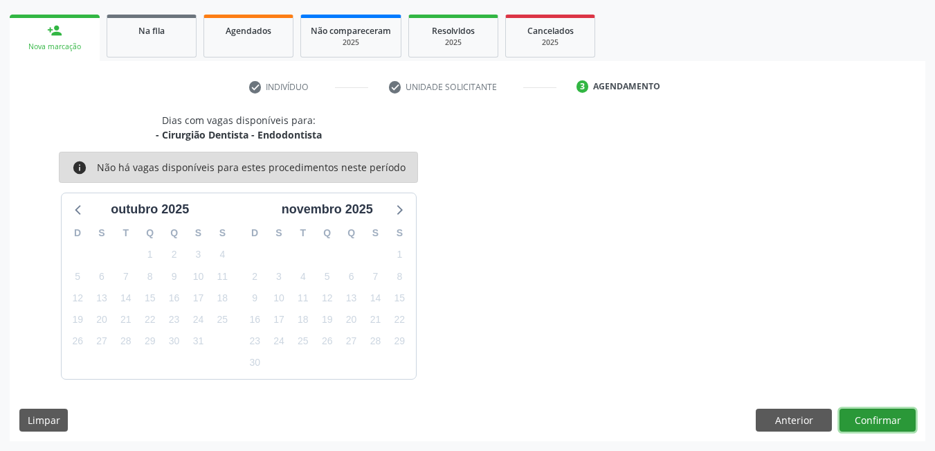
click at [860, 413] on button "Confirmar" at bounding box center [878, 420] width 76 height 24
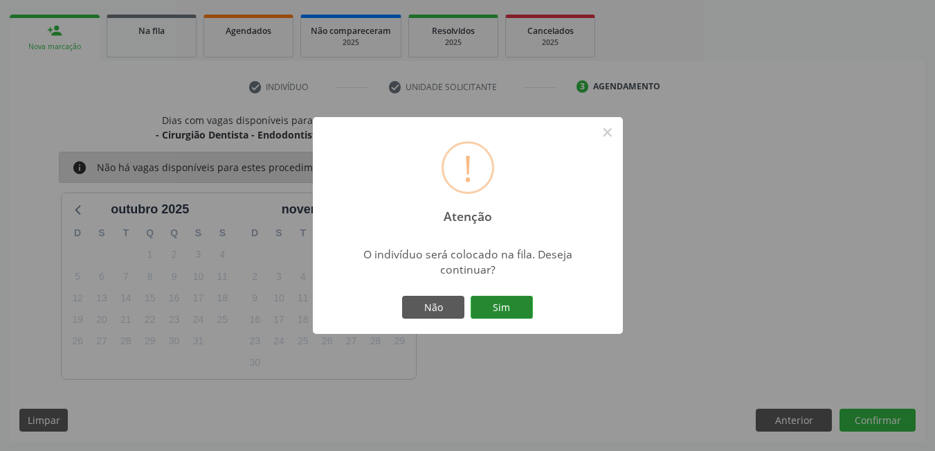
click at [526, 312] on button "Sim" at bounding box center [502, 308] width 62 height 24
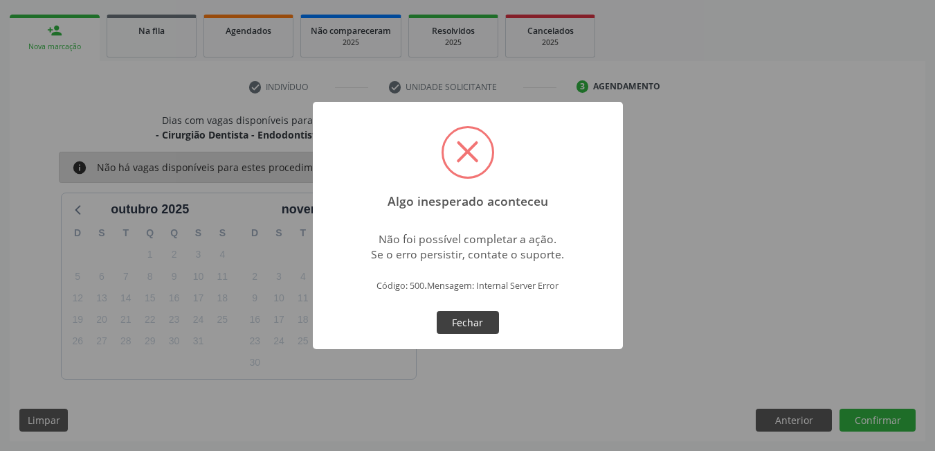
click at [488, 323] on button "Fechar" at bounding box center [468, 323] width 62 height 24
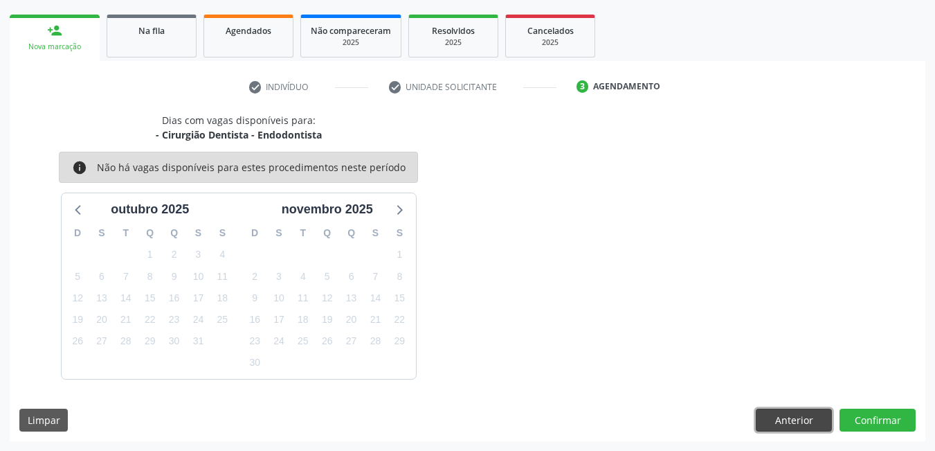
drag, startPoint x: 761, startPoint y: 415, endPoint x: 768, endPoint y: 415, distance: 7.0
click at [766, 415] on button "Anterior" at bounding box center [794, 420] width 76 height 24
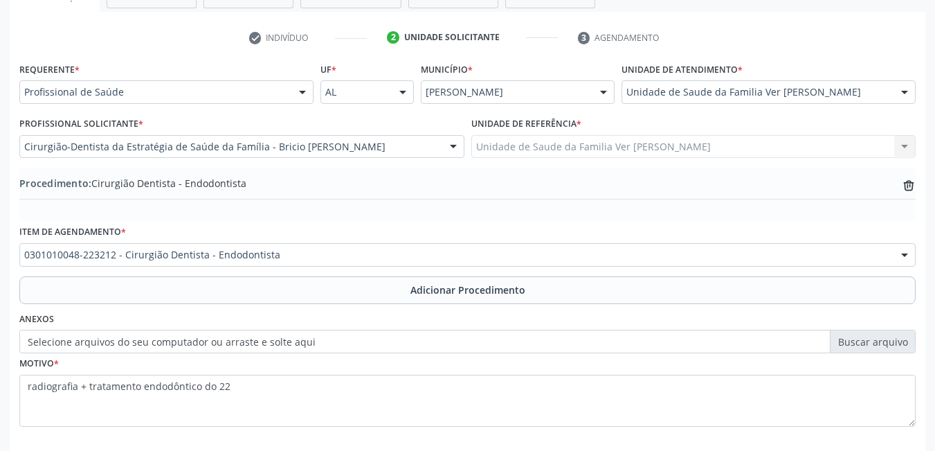
scroll to position [328, 0]
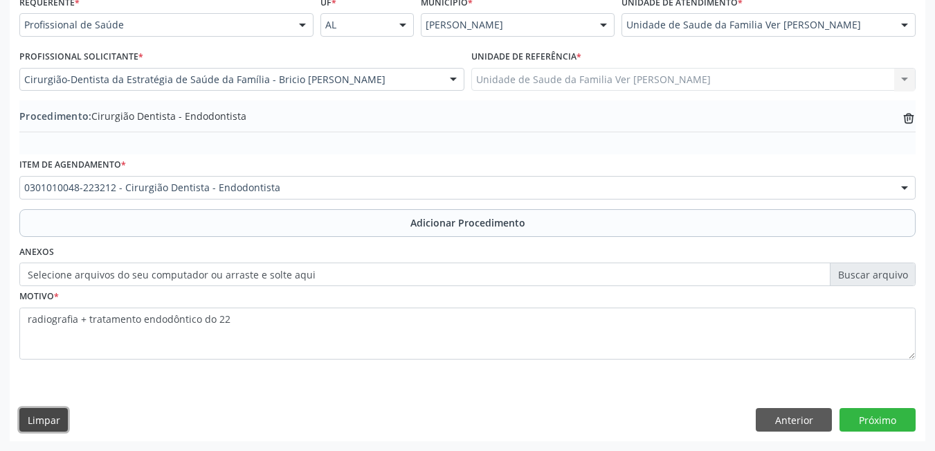
click at [55, 421] on button "Limpar" at bounding box center [43, 420] width 48 height 24
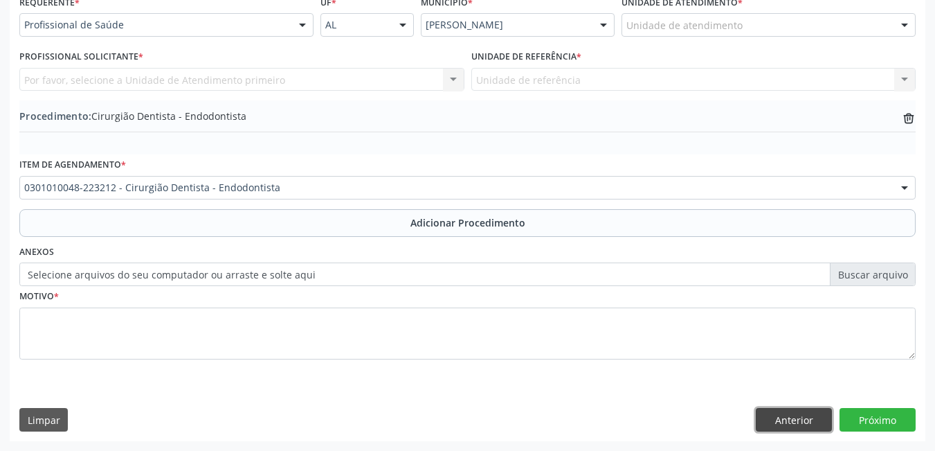
click at [775, 422] on button "Anterior" at bounding box center [794, 420] width 76 height 24
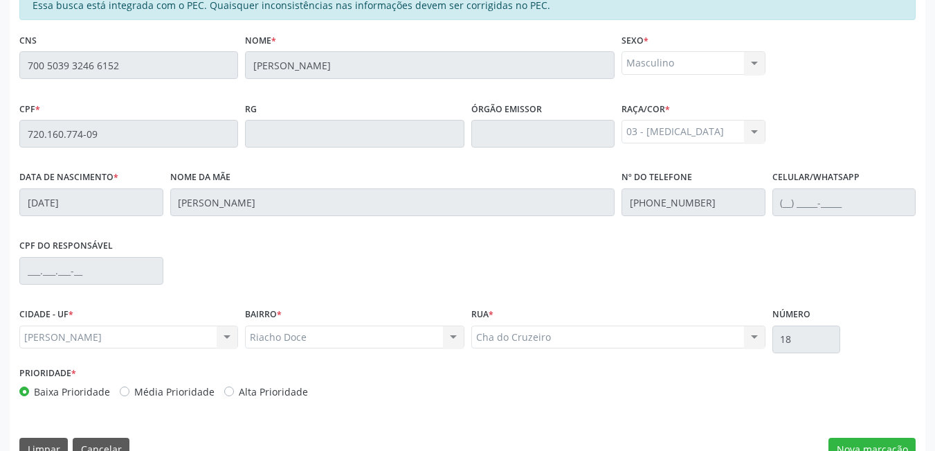
scroll to position [359, 0]
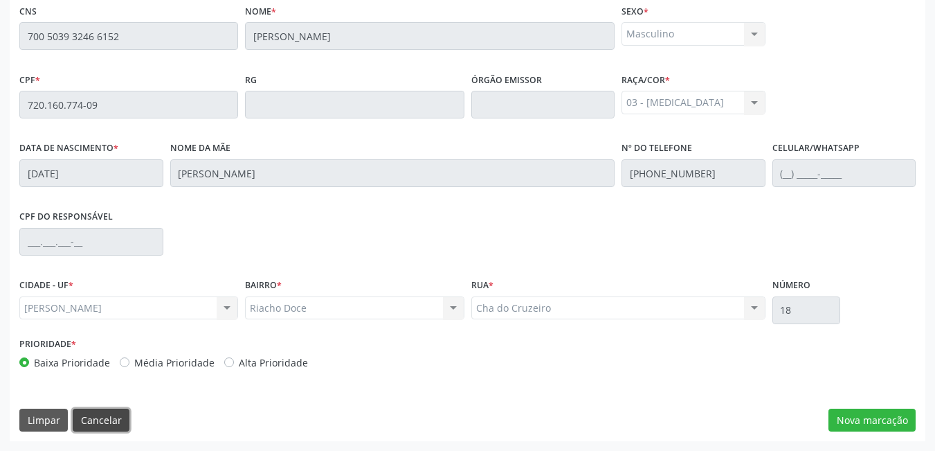
click at [109, 418] on button "Cancelar" at bounding box center [101, 420] width 57 height 24
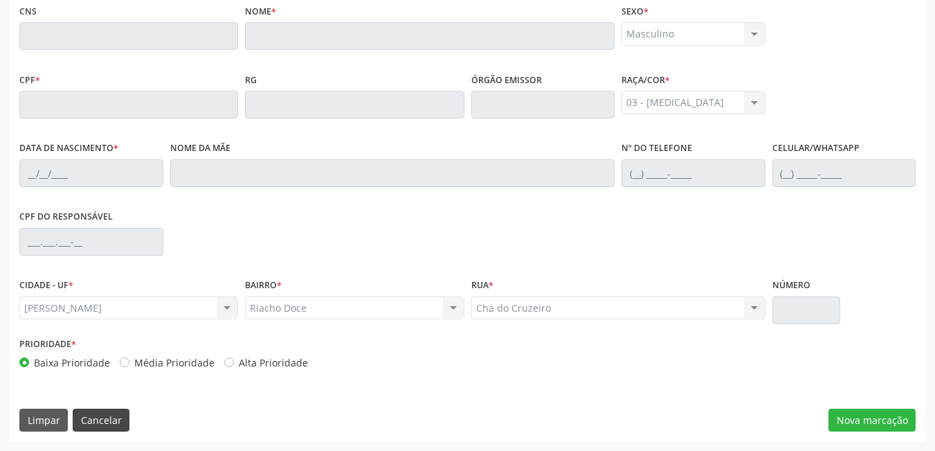
scroll to position [102, 0]
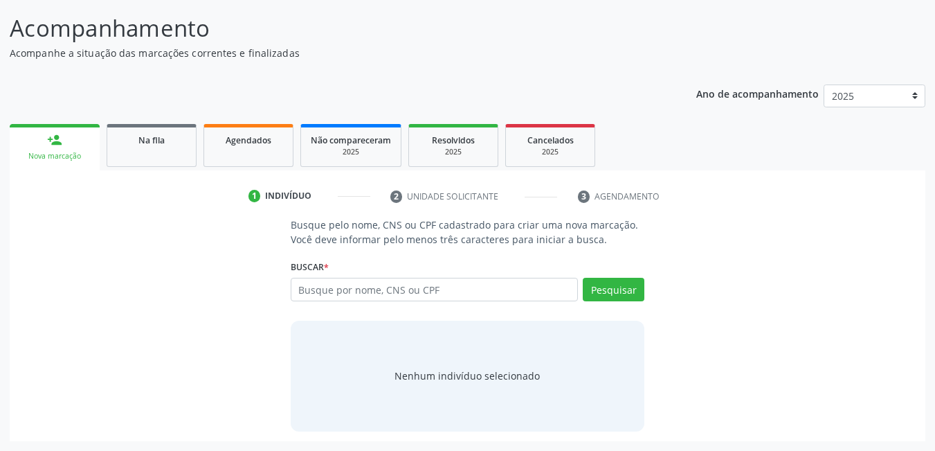
drag, startPoint x: 230, startPoint y: 146, endPoint x: 264, endPoint y: 139, distance: 35.3
click at [231, 146] on div "Agendados" at bounding box center [248, 139] width 69 height 15
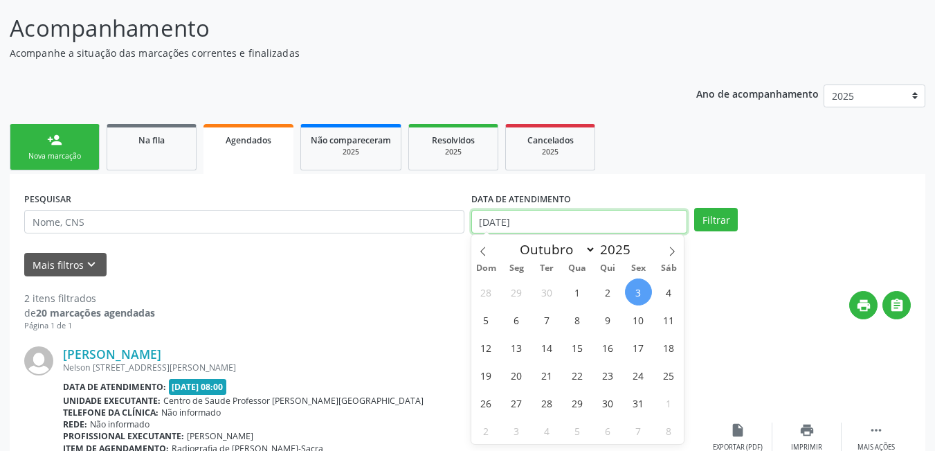
click at [591, 224] on input "03/10/2025" at bounding box center [580, 222] width 217 height 24
click at [643, 292] on span "3" at bounding box center [638, 291] width 27 height 27
type input "03/10/2025"
click at [674, 251] on icon at bounding box center [672, 251] width 10 height 10
select select "10"
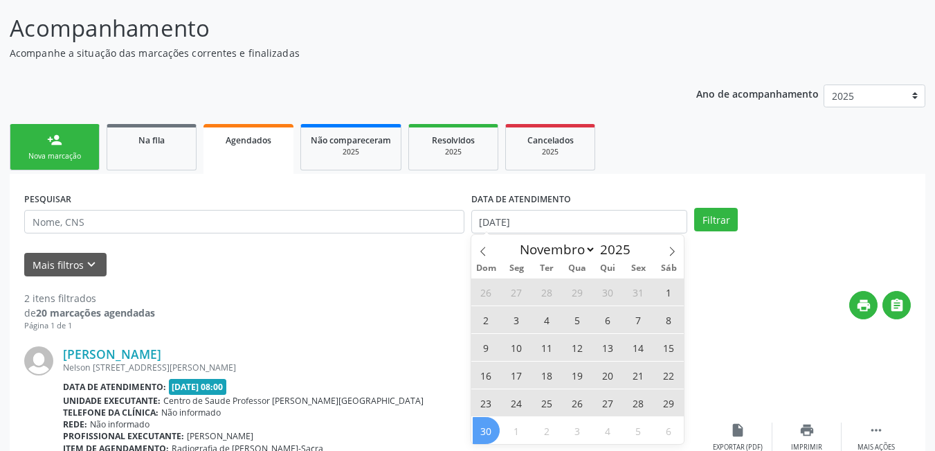
click at [476, 430] on span "30" at bounding box center [486, 430] width 27 height 27
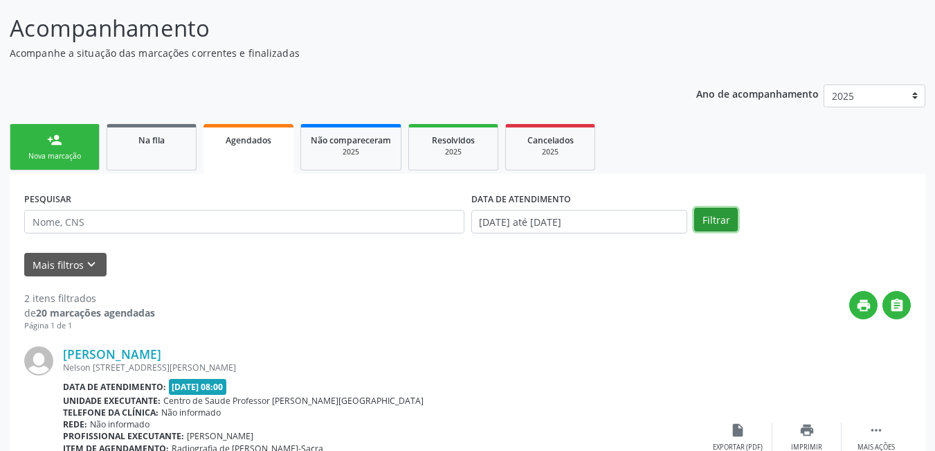
click at [726, 222] on button "Filtrar" at bounding box center [716, 220] width 44 height 24
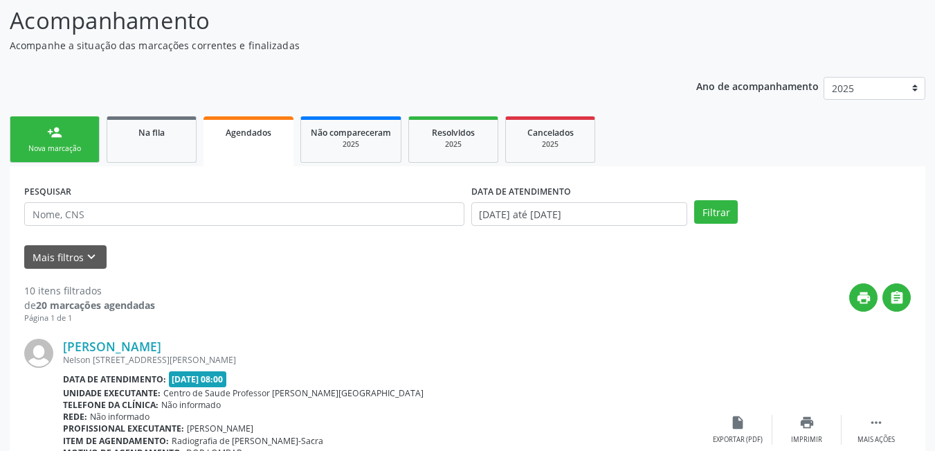
scroll to position [59, 0]
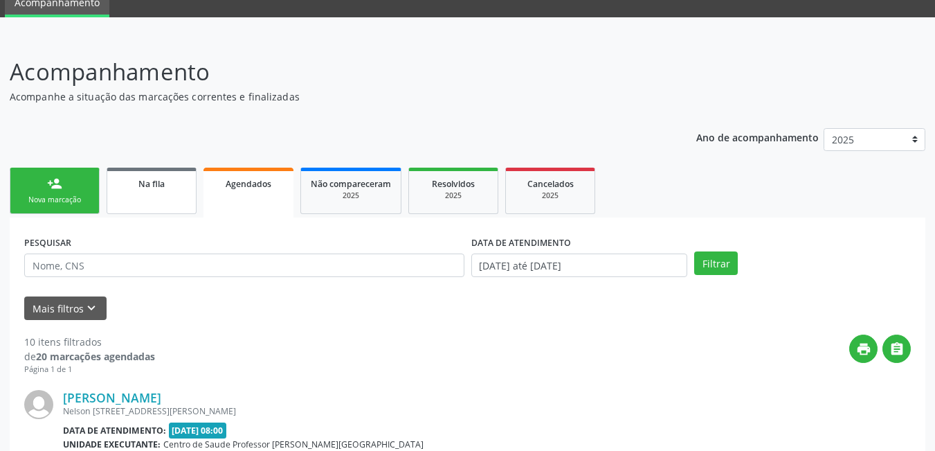
drag, startPoint x: 131, startPoint y: 192, endPoint x: 156, endPoint y: 230, distance: 44.9
click at [131, 193] on link "Na fila" at bounding box center [152, 191] width 90 height 46
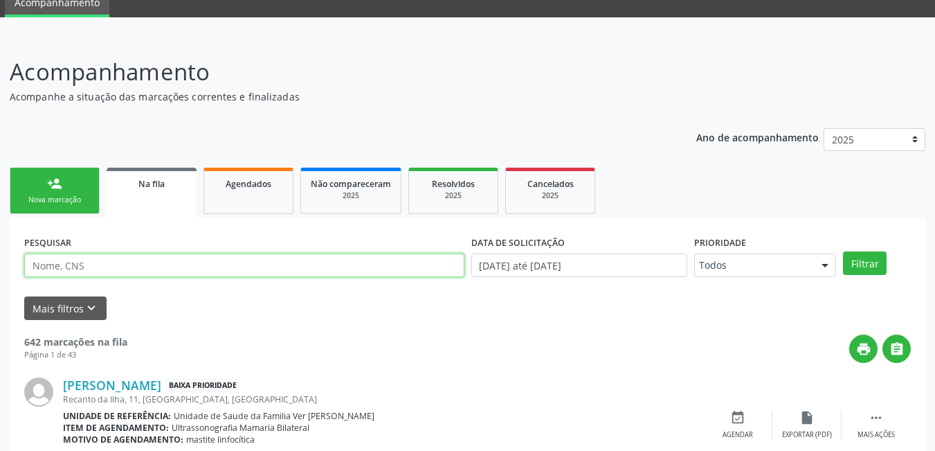
click at [168, 268] on input "text" at bounding box center [244, 265] width 440 height 24
type input "704502392765912"
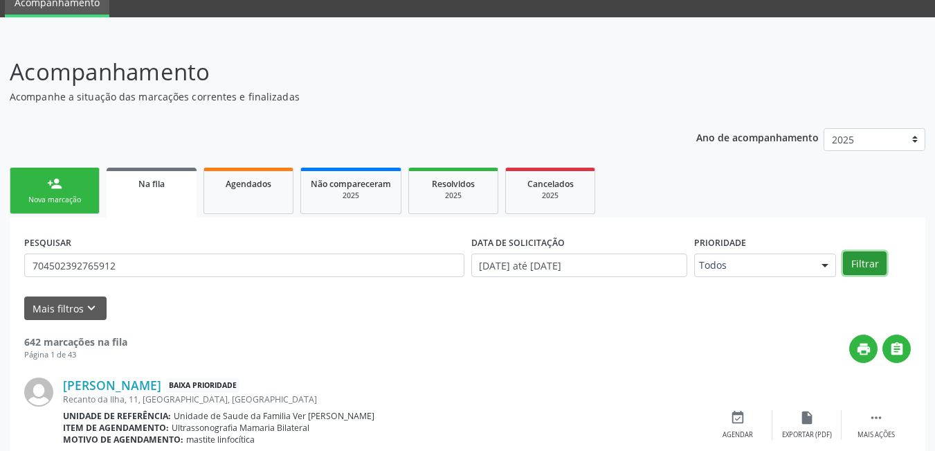
click at [859, 260] on button "Filtrar" at bounding box center [865, 263] width 44 height 24
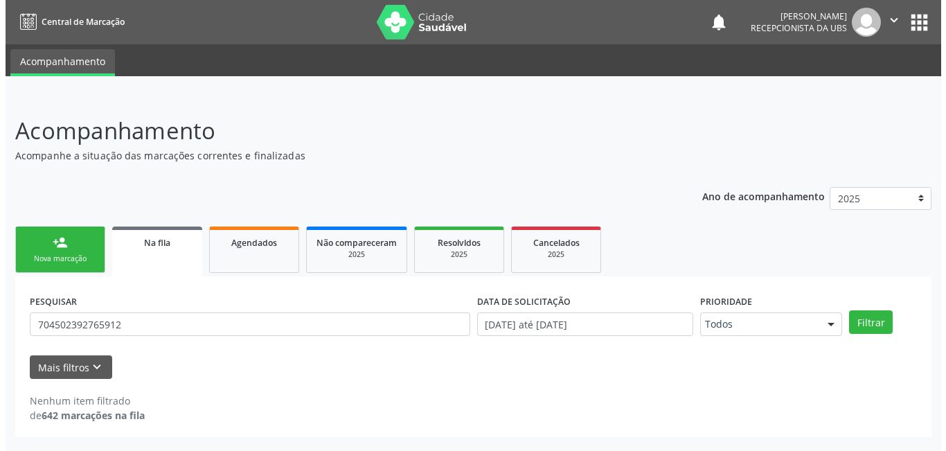
scroll to position [0, 0]
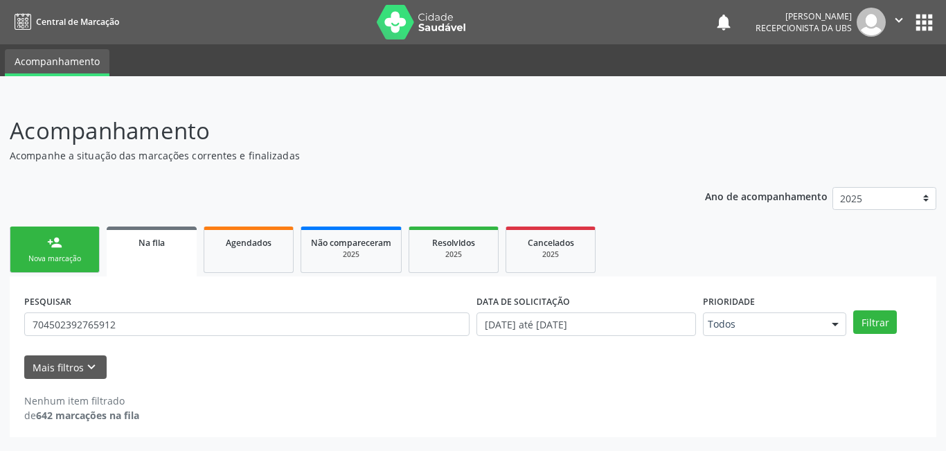
click at [80, 264] on link "person_add Nova marcação" at bounding box center [55, 249] width 90 height 46
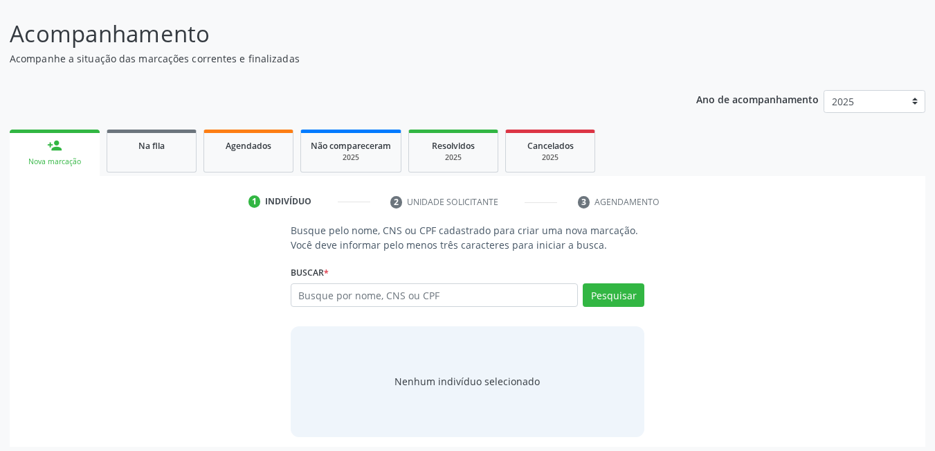
scroll to position [102, 0]
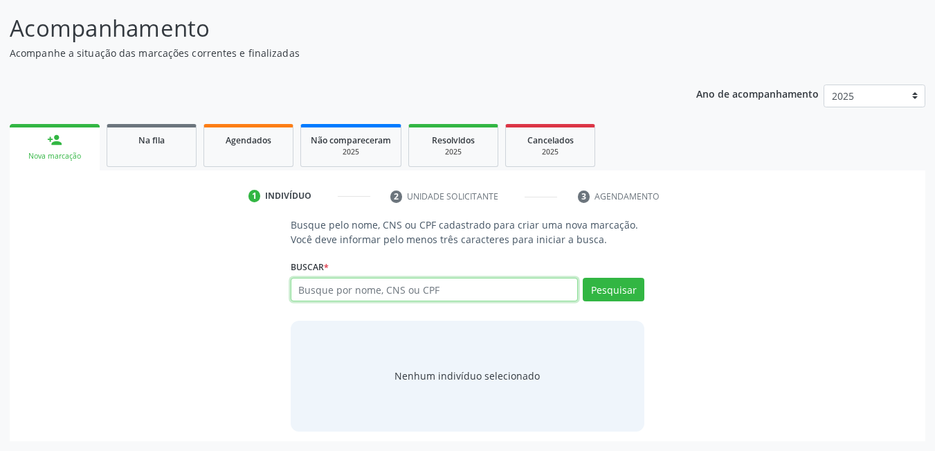
click at [421, 289] on input "text" at bounding box center [435, 290] width 288 height 24
type input "14151683429"
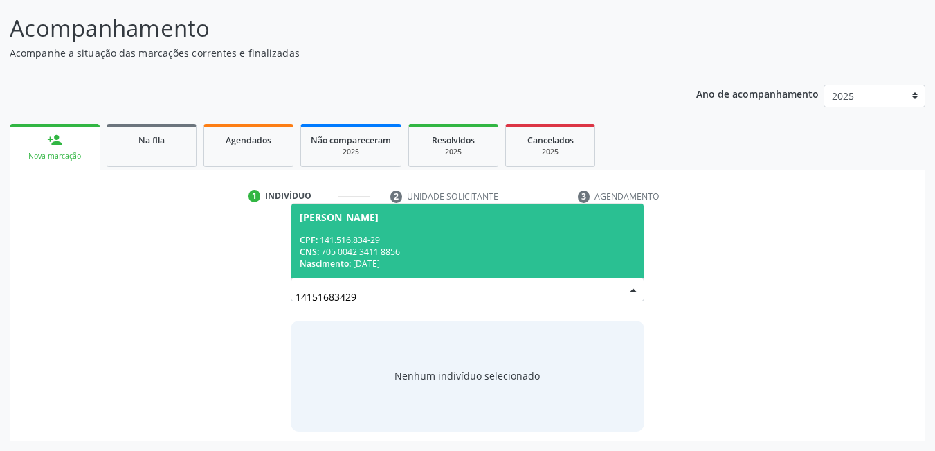
drag, startPoint x: 358, startPoint y: 304, endPoint x: 253, endPoint y: 291, distance: 105.4
click at [253, 291] on div "Busque pelo nome, CNS ou CPF cadastrado para criar uma nova marcação. Você deve…" at bounding box center [467, 323] width 897 height 213
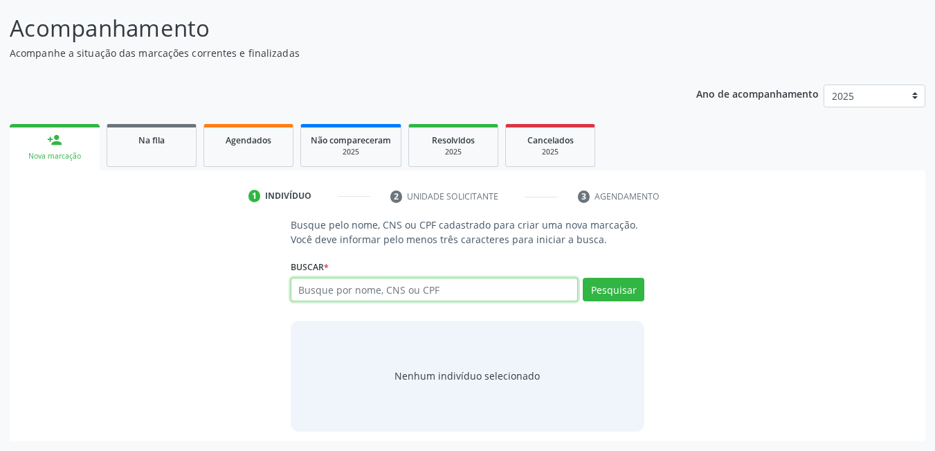
click at [404, 298] on input "text" at bounding box center [435, 290] width 288 height 24
type input "72016077049"
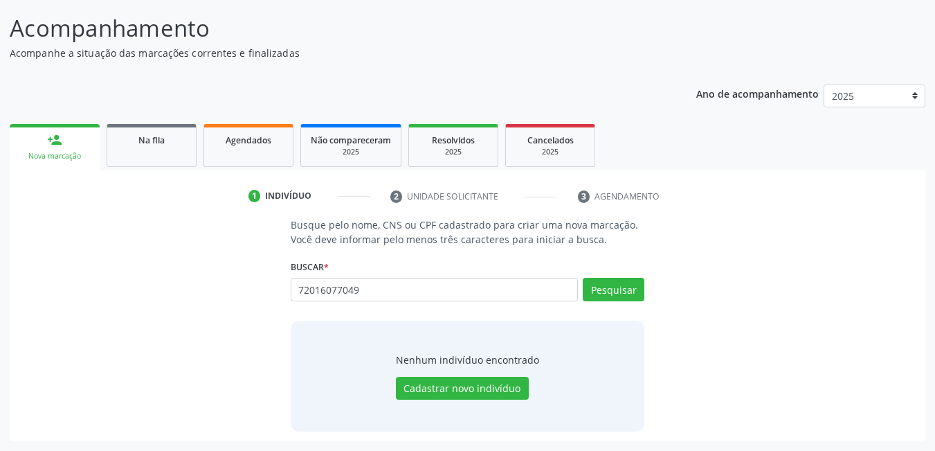
click at [429, 280] on div "72016077049 Busque por nome, CNS ou CPF Nenhum resultado encontrado para: " 720…" at bounding box center [468, 294] width 354 height 33
click at [442, 296] on input "72016077049" at bounding box center [435, 290] width 288 height 24
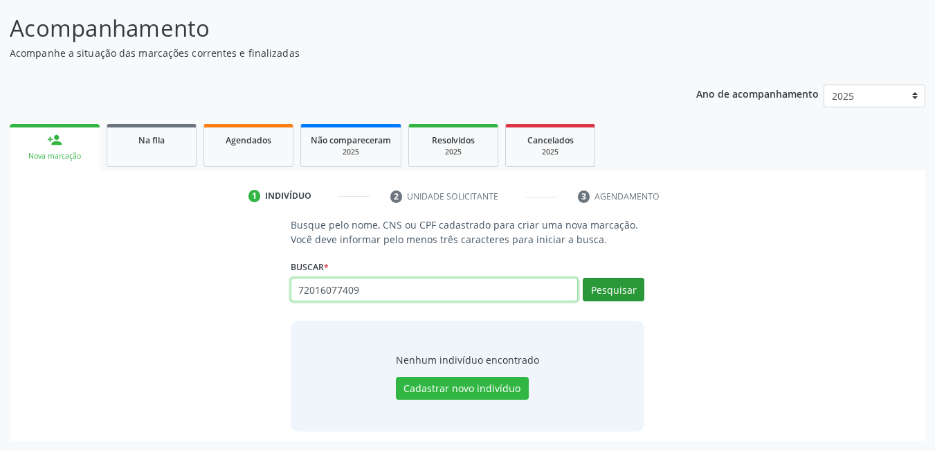
type input "72016077409"
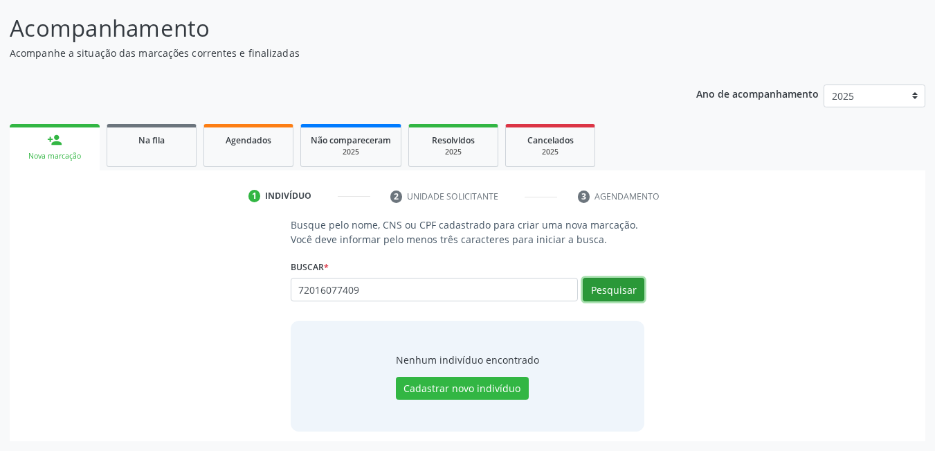
click at [603, 296] on button "Pesquisar" at bounding box center [614, 290] width 62 height 24
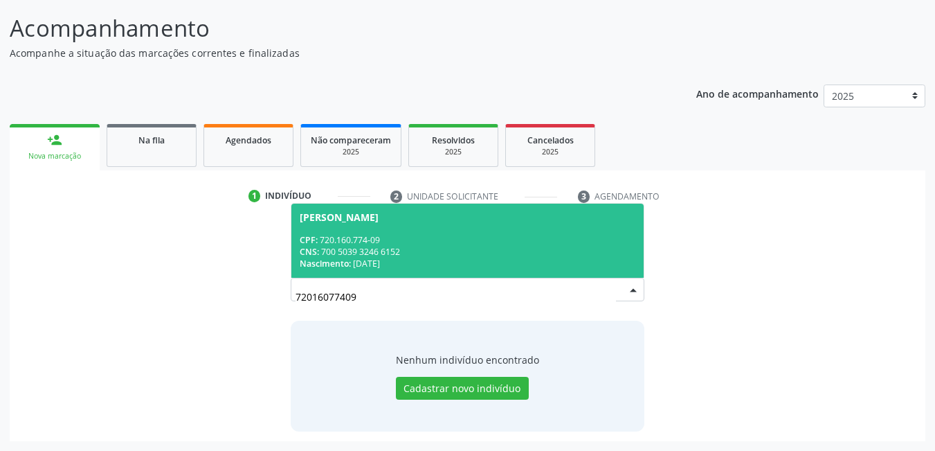
drag, startPoint x: 465, startPoint y: 248, endPoint x: 456, endPoint y: 247, distance: 9.0
click at [462, 247] on div "CNS: 700 5039 3246 6152" at bounding box center [468, 252] width 336 height 12
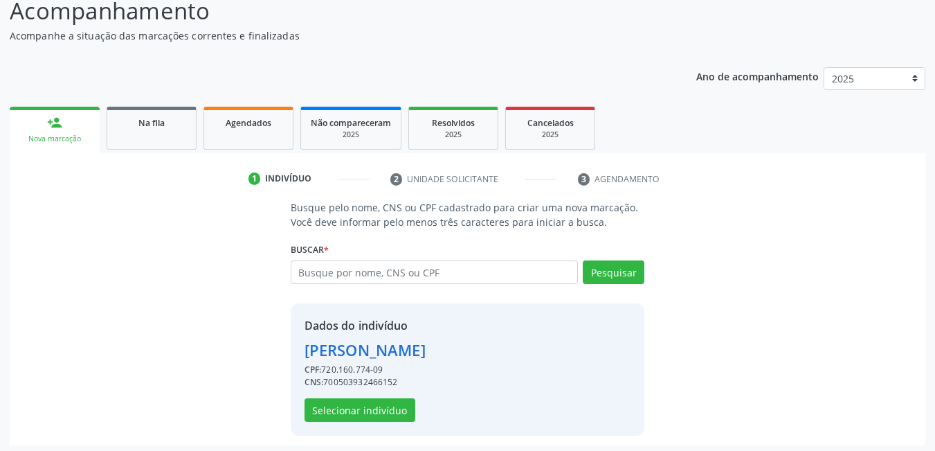
scroll to position [124, 0]
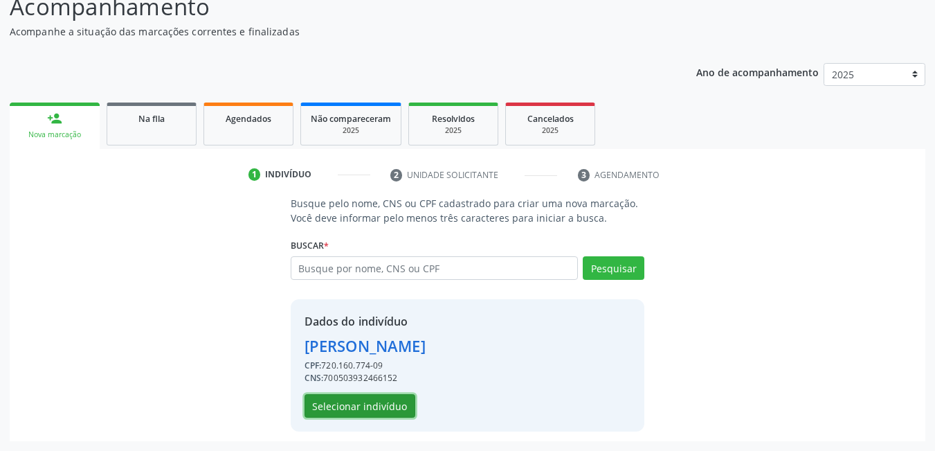
click at [343, 410] on button "Selecionar indivíduo" at bounding box center [360, 406] width 111 height 24
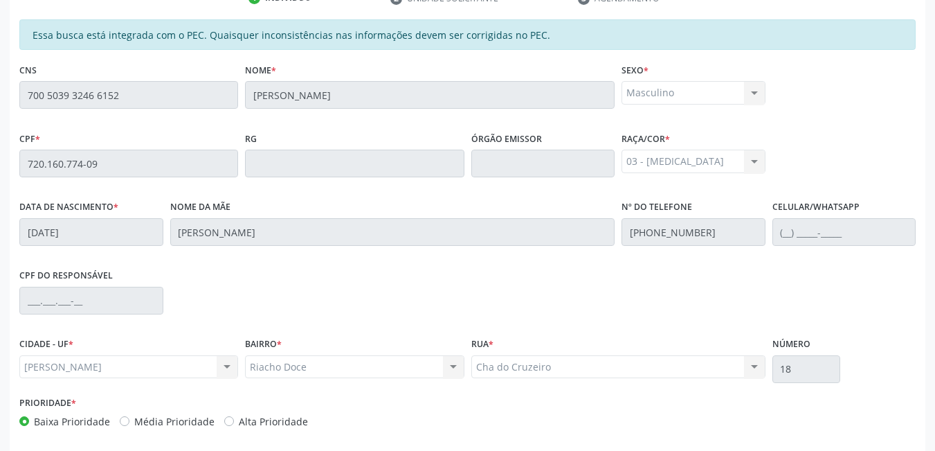
scroll to position [359, 0]
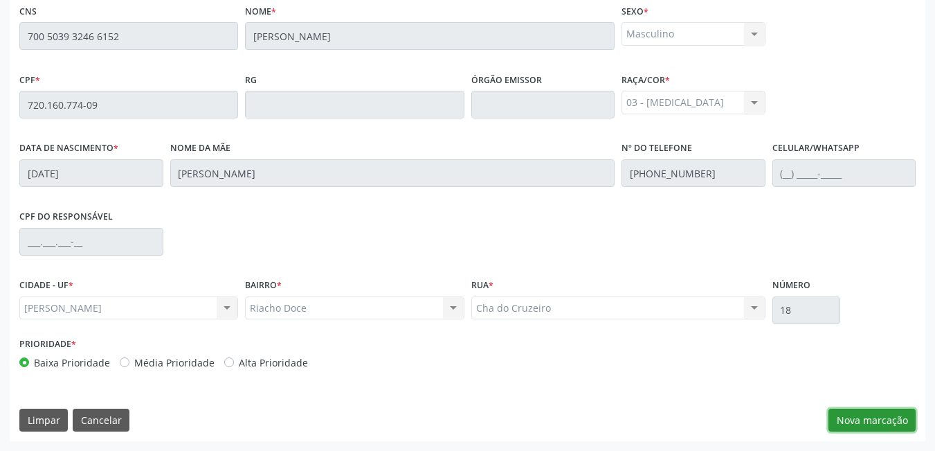
click at [870, 411] on button "Nova marcação" at bounding box center [872, 420] width 87 height 24
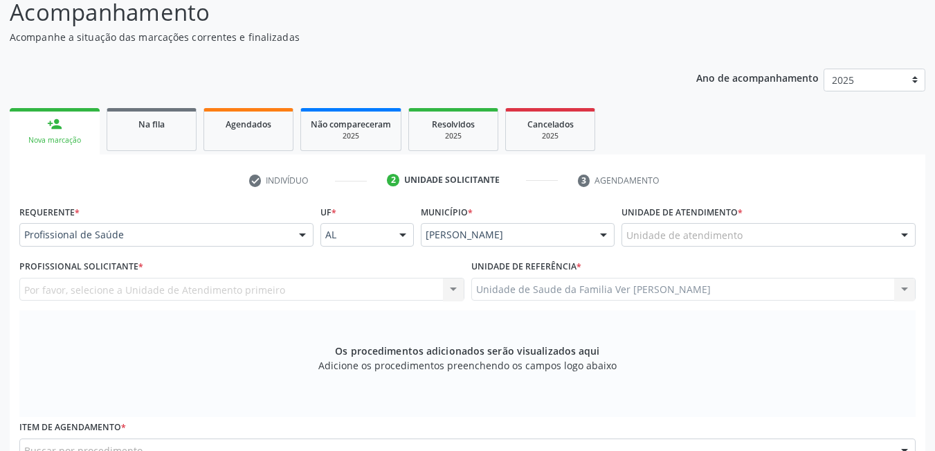
scroll to position [82, 0]
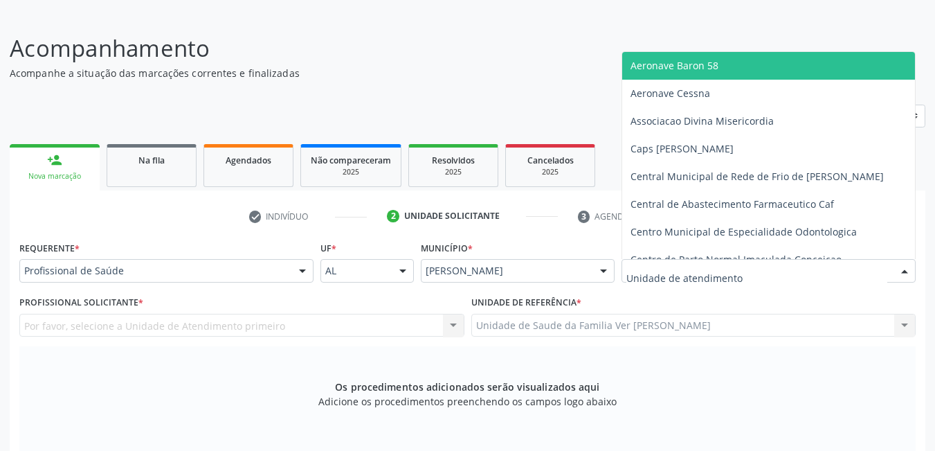
click at [717, 263] on div at bounding box center [769, 271] width 294 height 24
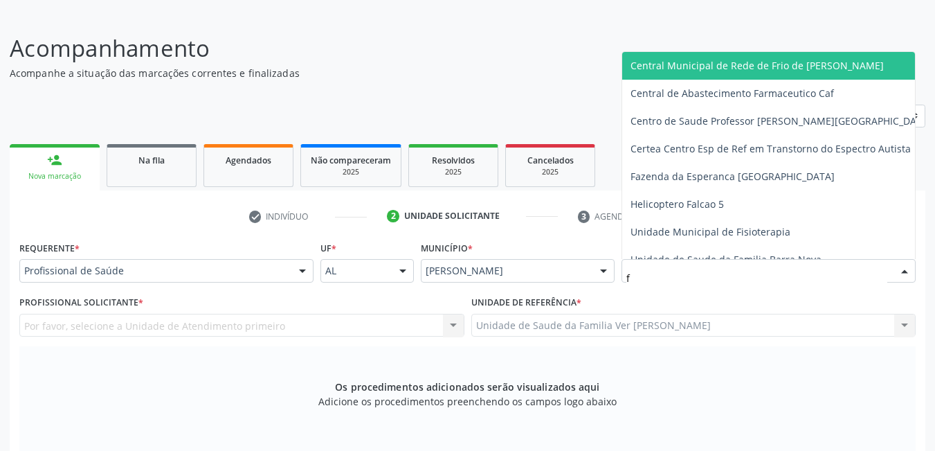
type input "fl"
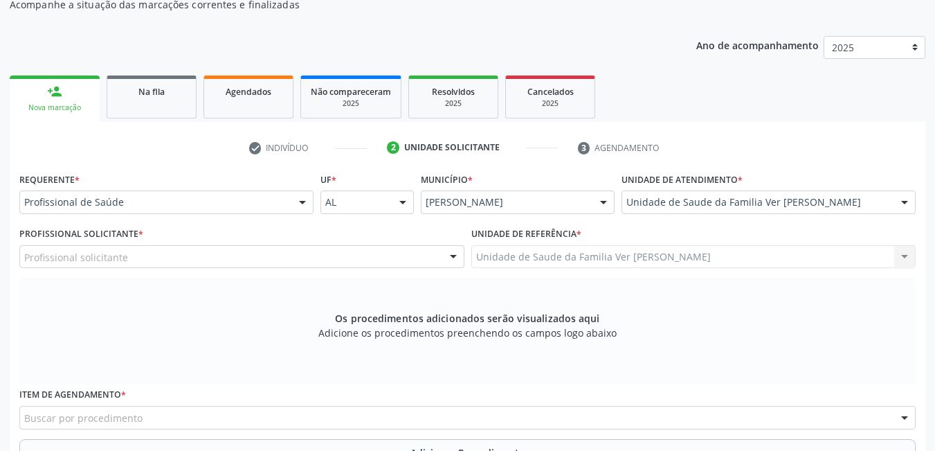
scroll to position [152, 0]
click at [190, 243] on div "Profissional Solicitante * Profissional solicitante Cirurgião-Dentista da Estra…" at bounding box center [241, 245] width 445 height 44
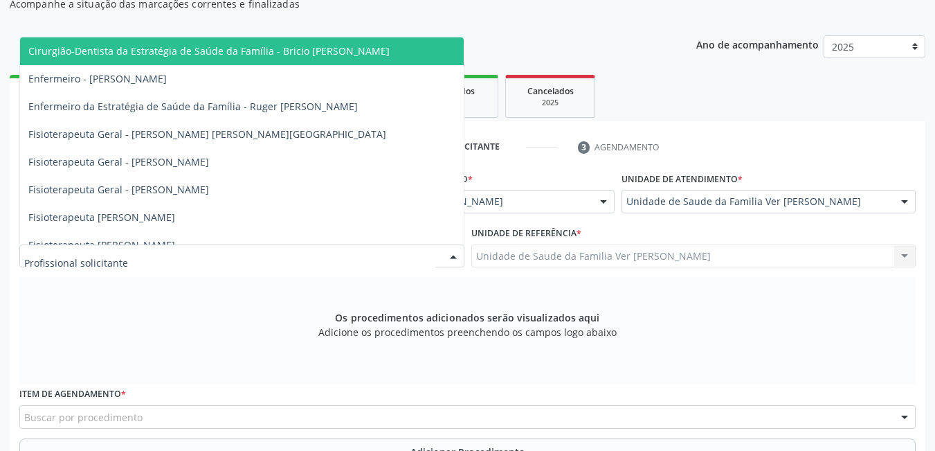
click at [217, 255] on div at bounding box center [241, 256] width 445 height 24
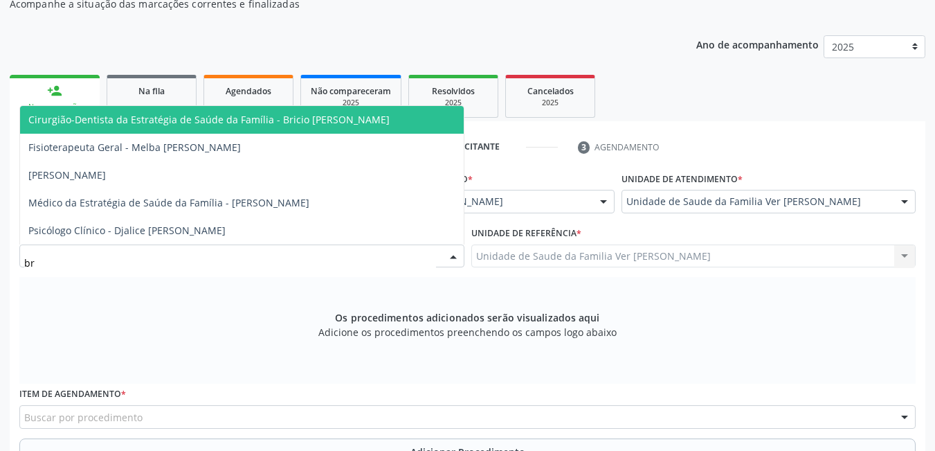
type input "bri"
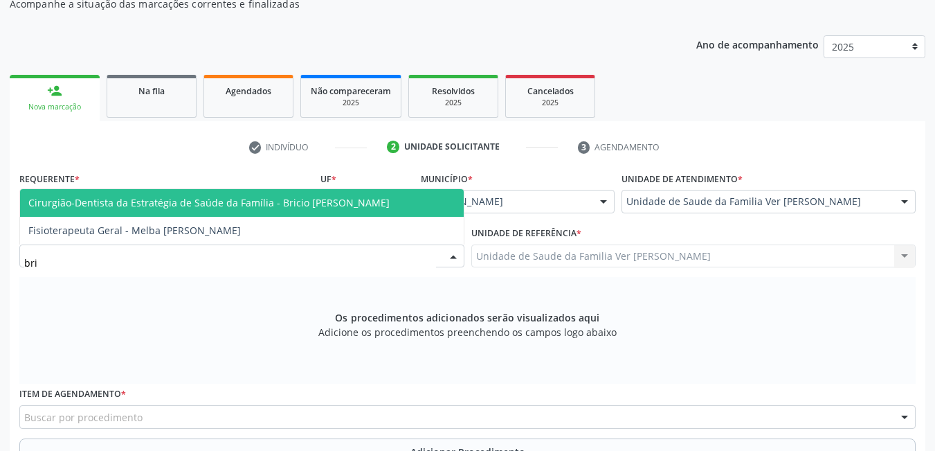
click at [323, 201] on span "Cirurgião-Dentista da Estratégia de Saúde da Família - Bricio [PERSON_NAME]" at bounding box center [208, 202] width 361 height 13
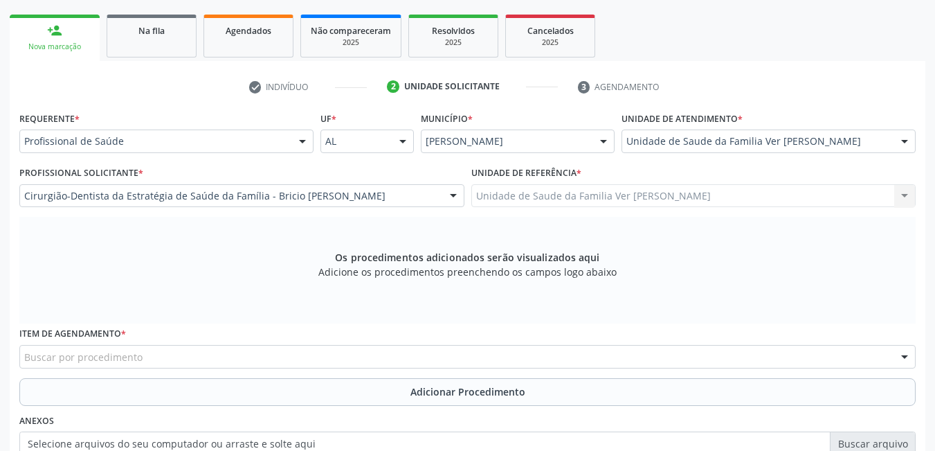
scroll to position [381, 0]
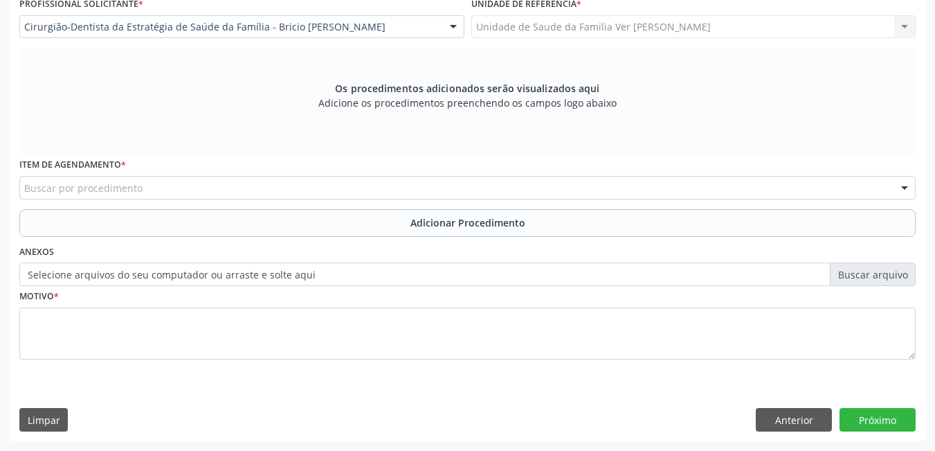
click at [224, 183] on div "Buscar por procedimento" at bounding box center [467, 188] width 897 height 24
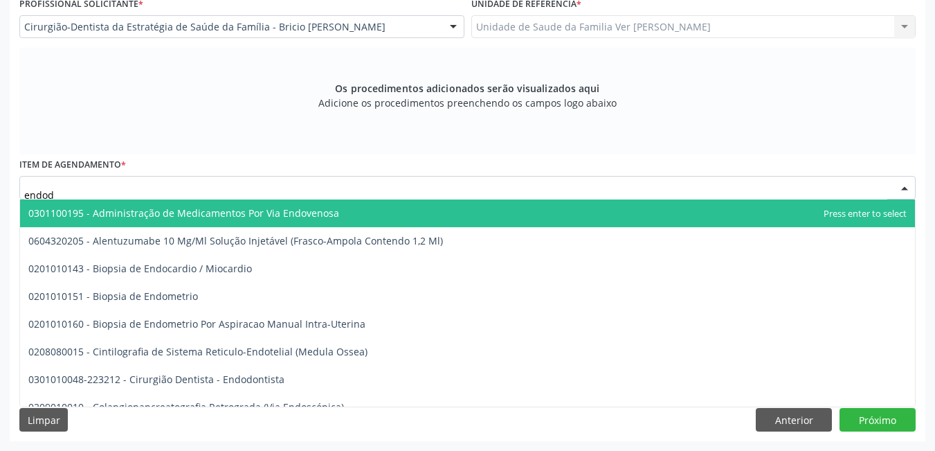
type input "endodo"
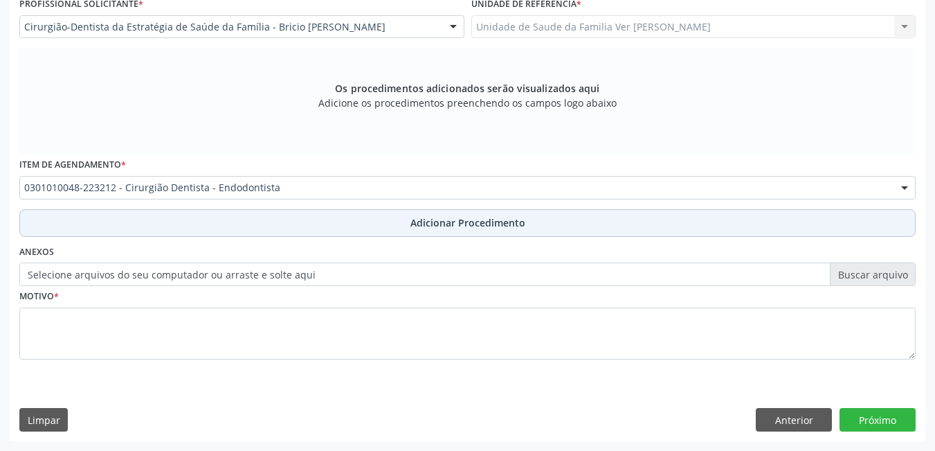
click at [249, 215] on button "Adicionar Procedimento" at bounding box center [467, 223] width 897 height 28
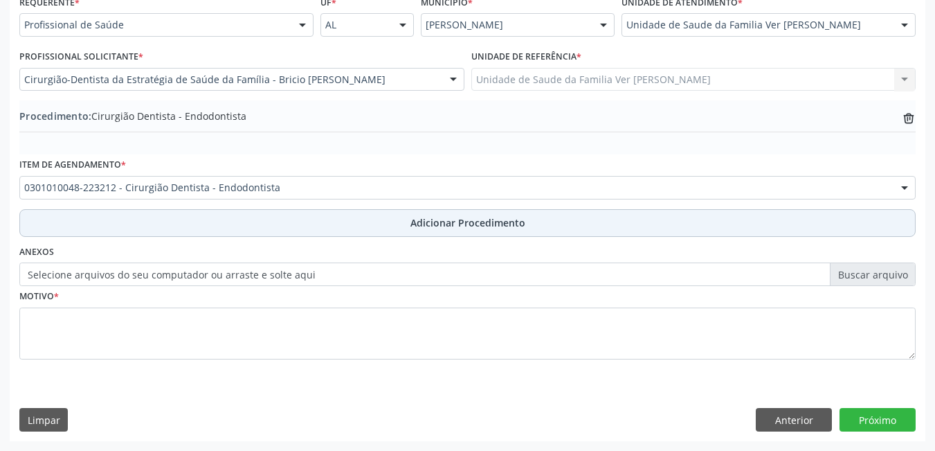
scroll to position [328, 0]
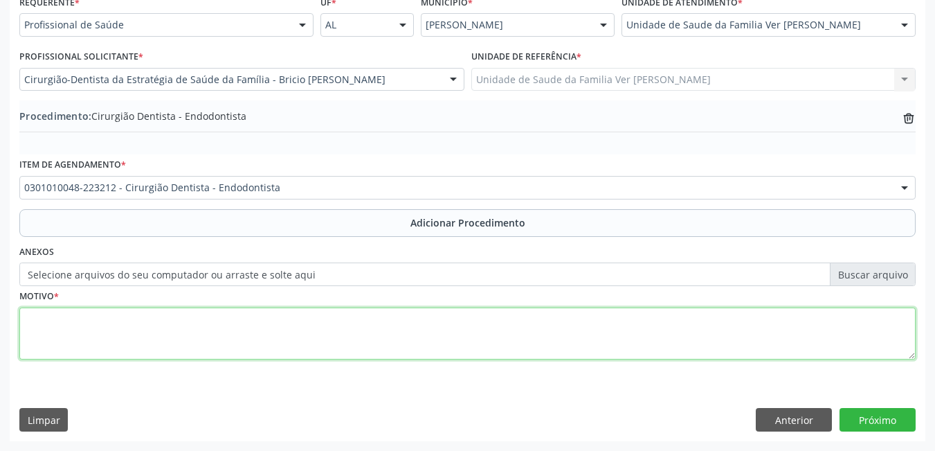
click at [199, 336] on textarea at bounding box center [467, 333] width 897 height 53
type textarea "radiografia + tratamento endodôntico do 22"
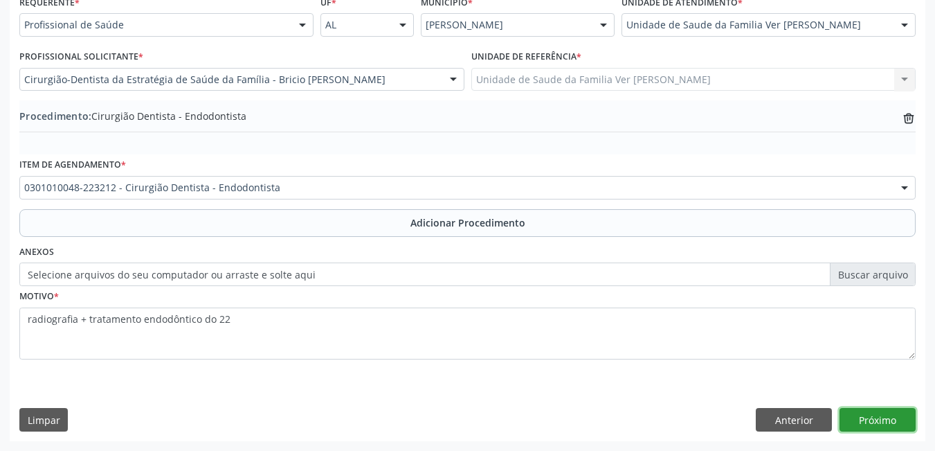
click at [877, 422] on button "Próximo" at bounding box center [878, 420] width 76 height 24
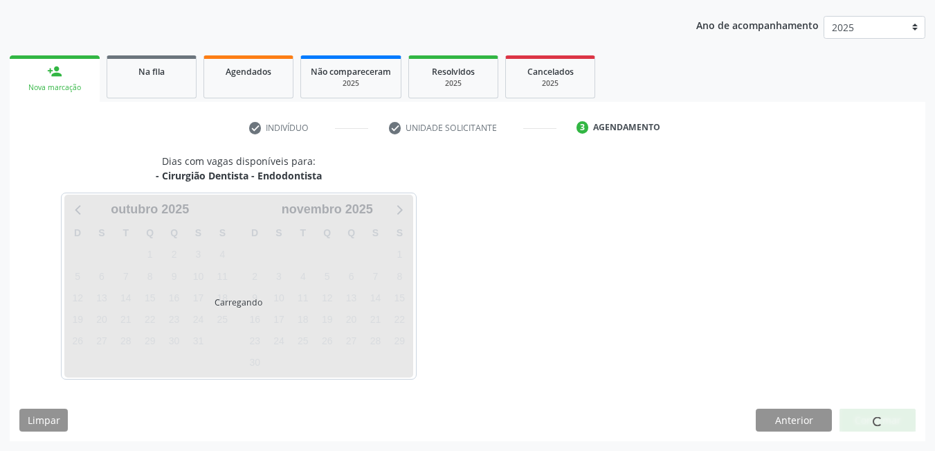
scroll to position [212, 0]
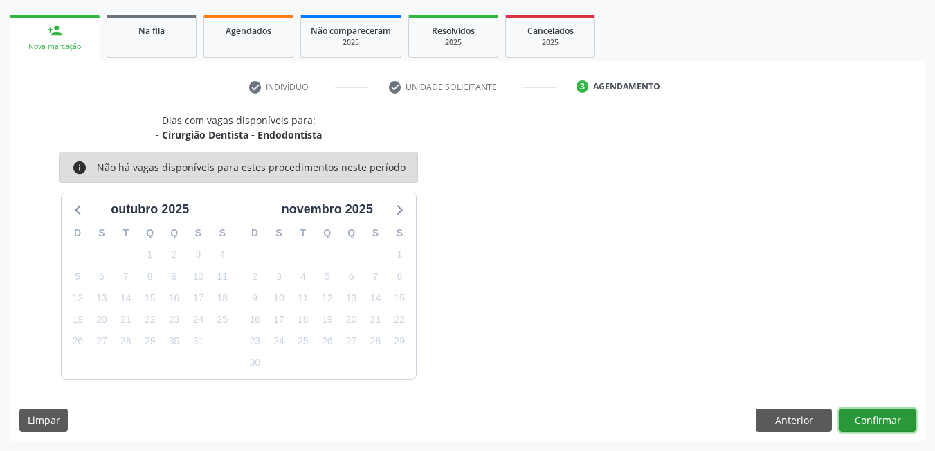
click at [863, 422] on button "Confirmar" at bounding box center [878, 420] width 76 height 24
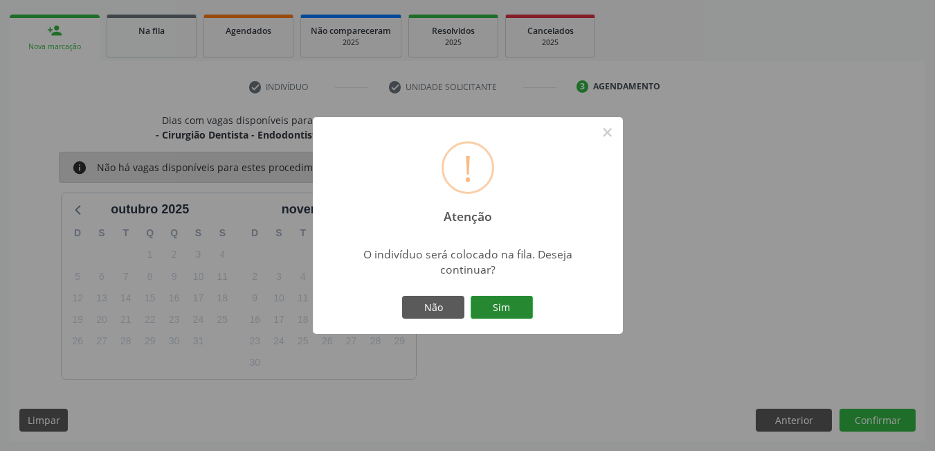
click at [511, 300] on button "Sim" at bounding box center [502, 308] width 62 height 24
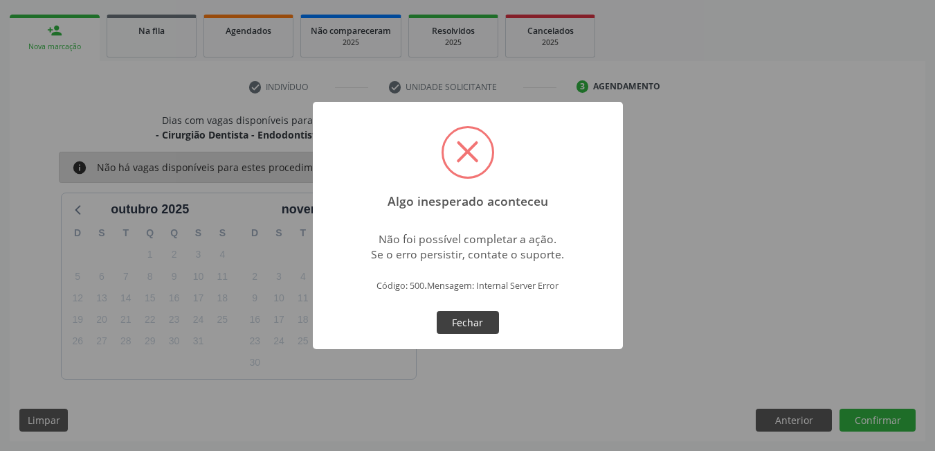
click at [484, 323] on button "Fechar" at bounding box center [468, 323] width 62 height 24
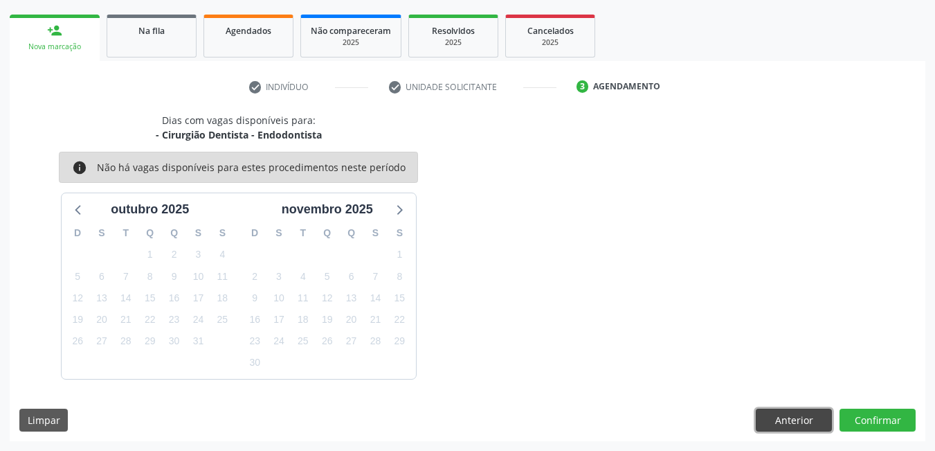
click at [778, 421] on button "Anterior" at bounding box center [794, 420] width 76 height 24
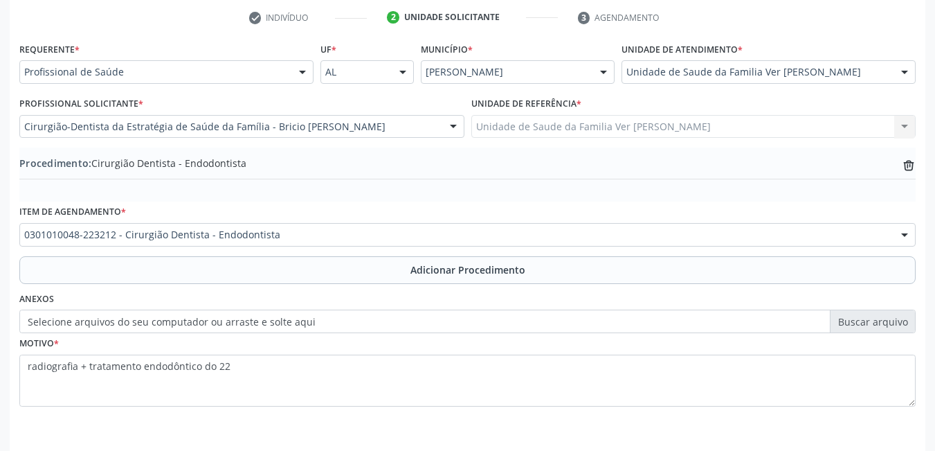
scroll to position [328, 0]
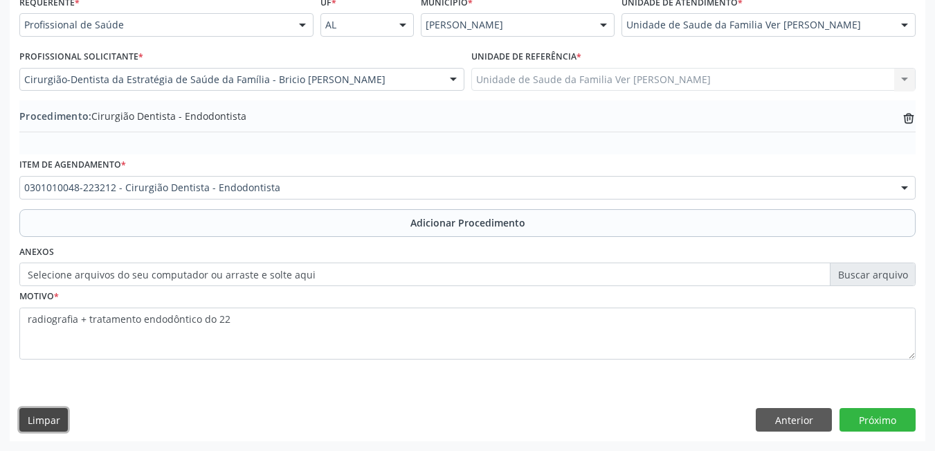
click at [41, 408] on button "Limpar" at bounding box center [43, 420] width 48 height 24
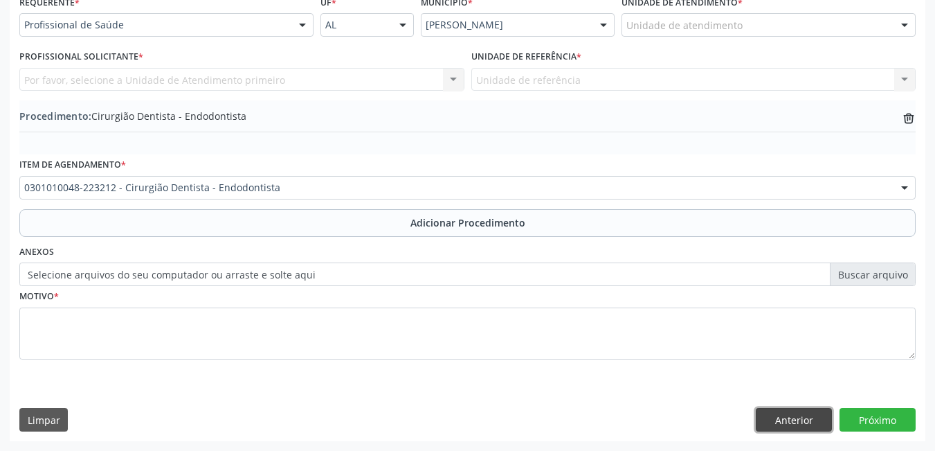
click at [788, 417] on button "Anterior" at bounding box center [794, 420] width 76 height 24
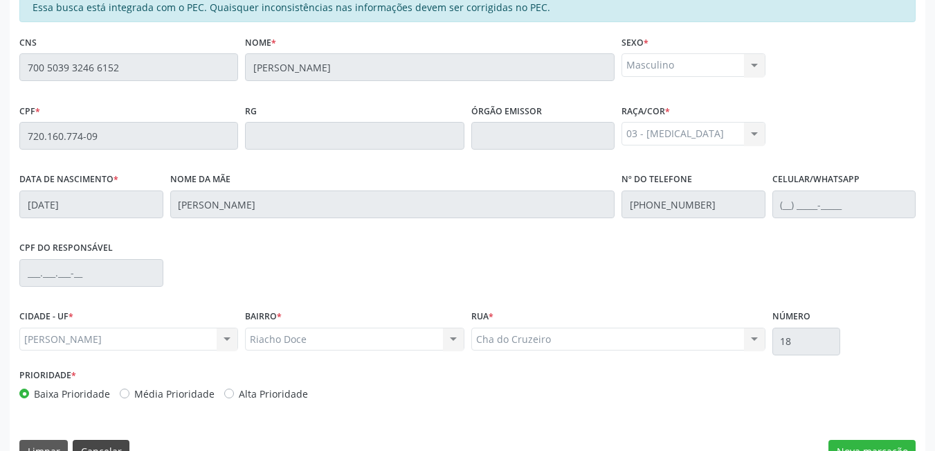
scroll to position [359, 0]
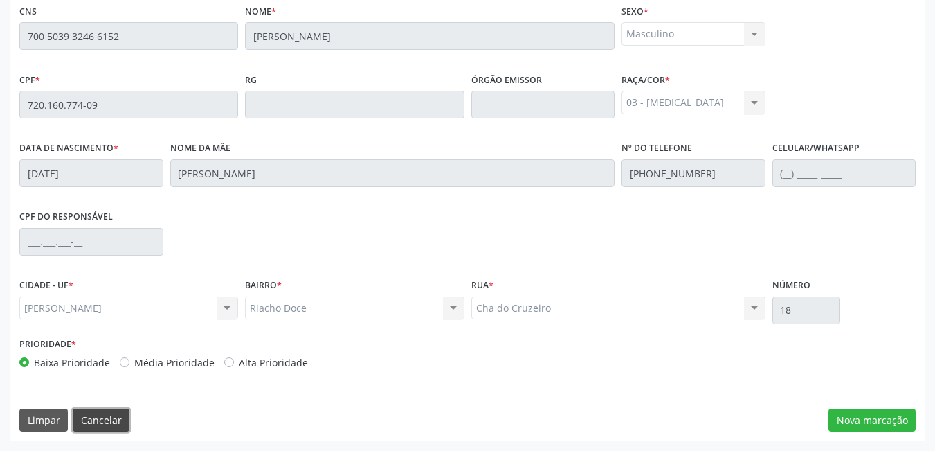
click at [89, 424] on button "Cancelar" at bounding box center [101, 420] width 57 height 24
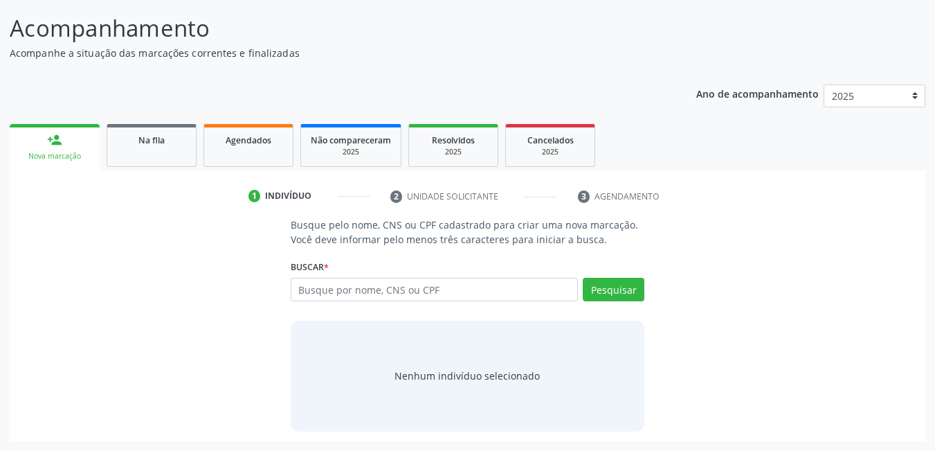
scroll to position [102, 0]
